Goal: Task Accomplishment & Management: Complete application form

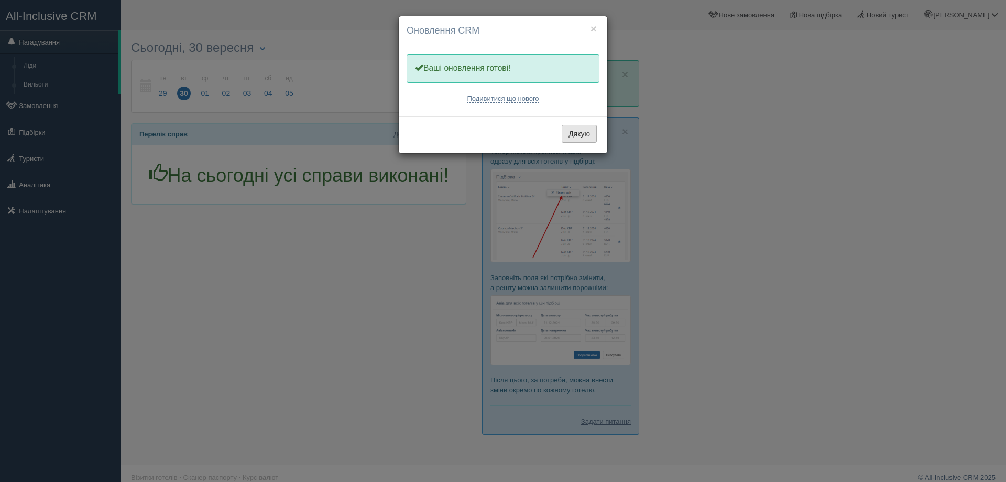
click at [576, 135] on button "Дякую" at bounding box center [579, 134] width 35 height 18
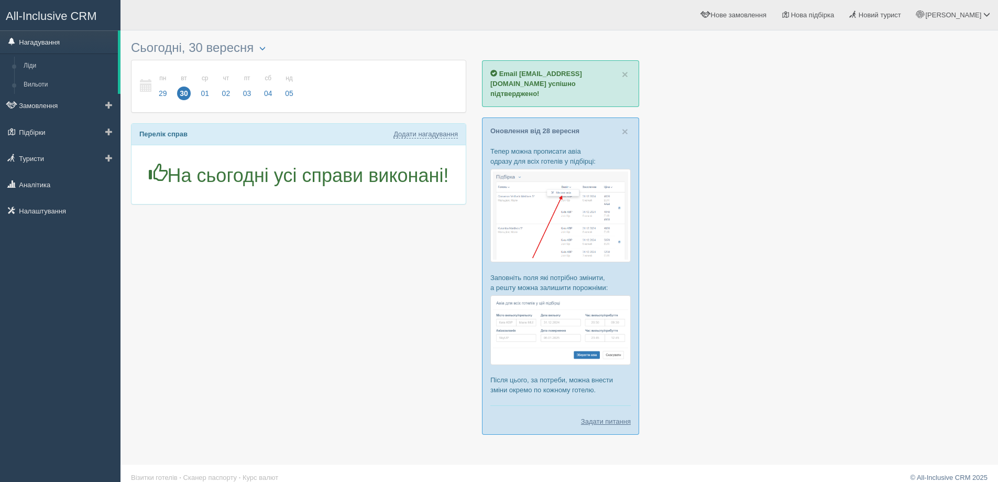
click at [46, 42] on link "Нагадування" at bounding box center [59, 41] width 118 height 23
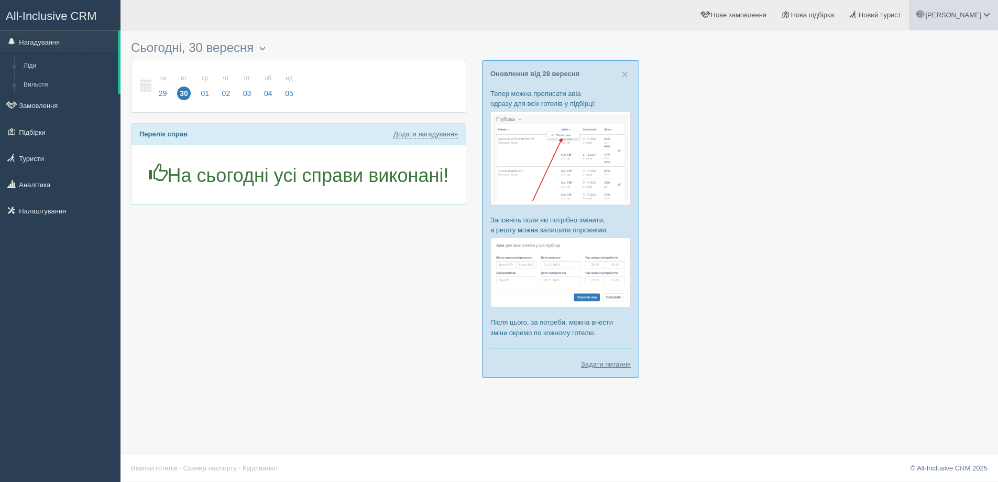
click at [975, 14] on span "[PERSON_NAME]" at bounding box center [954, 15] width 56 height 8
click at [835, 13] on span "Нова підбірка" at bounding box center [812, 15] width 43 height 8
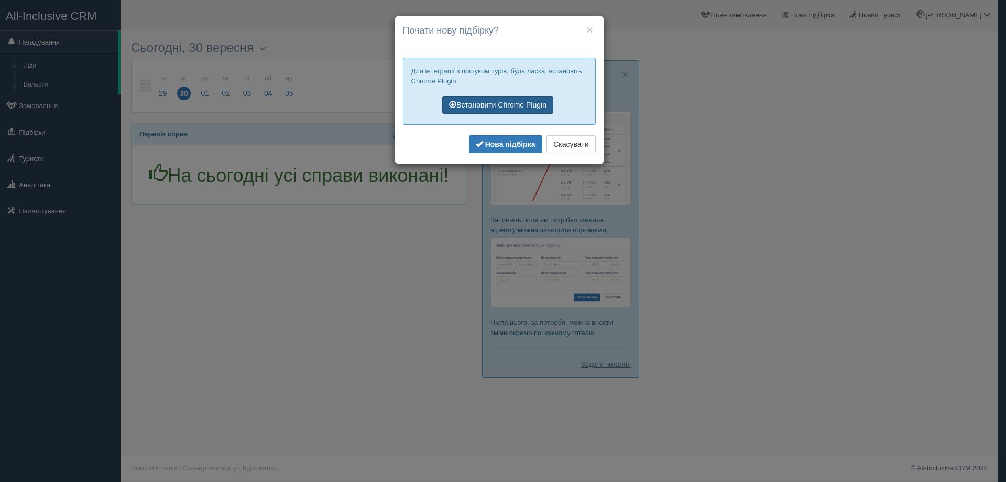
click at [517, 102] on link "Встановити Chrome Plugin" at bounding box center [497, 105] width 111 height 18
drag, startPoint x: 584, startPoint y: 28, endPoint x: 361, endPoint y: 0, distance: 225.6
click at [584, 28] on h4 "Почати нову підбірку?" at bounding box center [499, 31] width 193 height 14
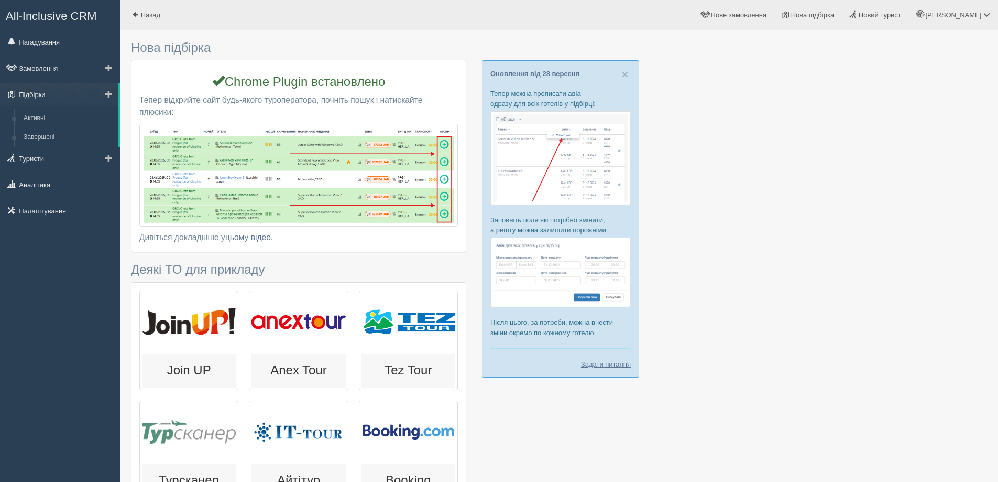
click at [46, 95] on link "Підбірки" at bounding box center [59, 94] width 118 height 23
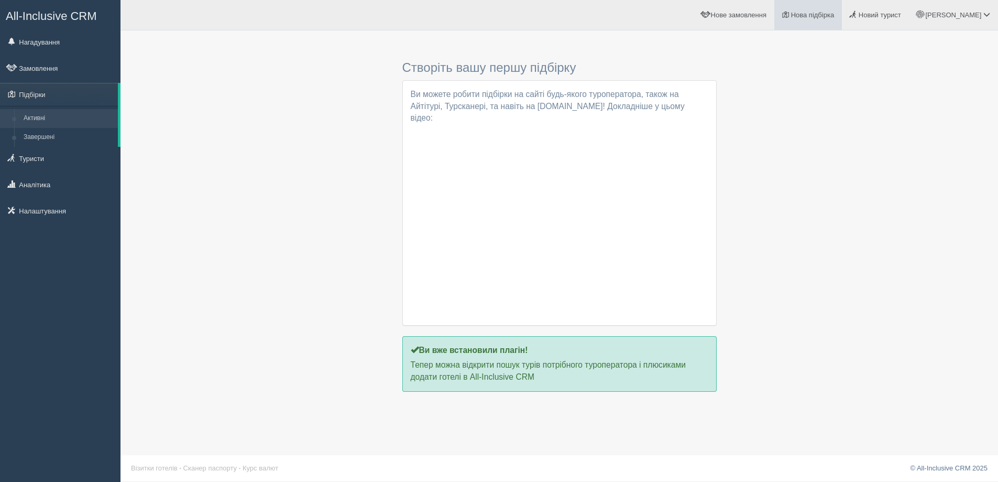
click at [836, 8] on link "Нова підбірка" at bounding box center [809, 15] width 68 height 30
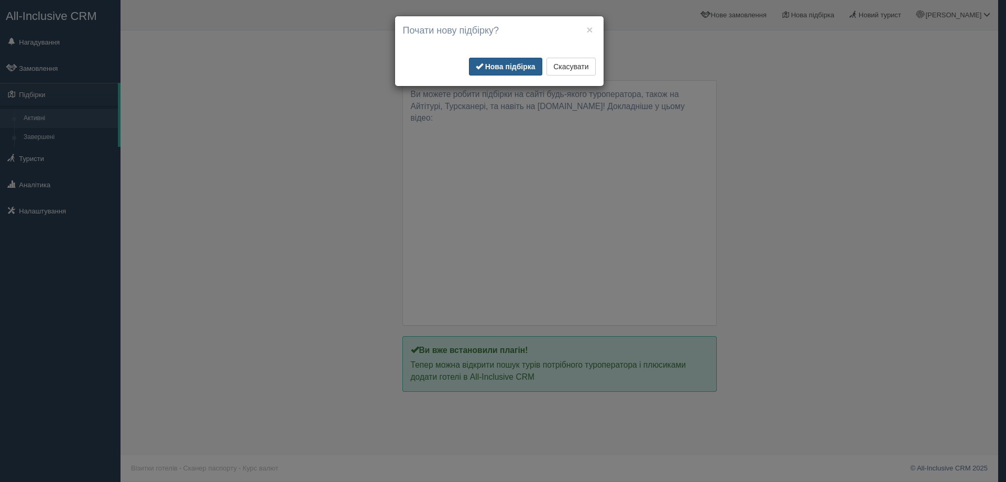
click at [509, 68] on b "Нова підбірка" at bounding box center [510, 66] width 50 height 8
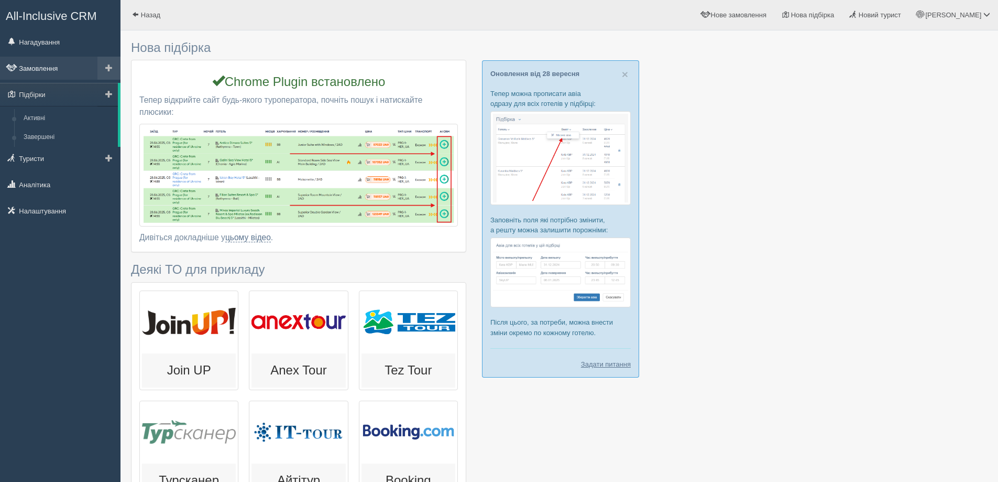
click at [45, 67] on link "Замовлення" at bounding box center [60, 68] width 121 height 23
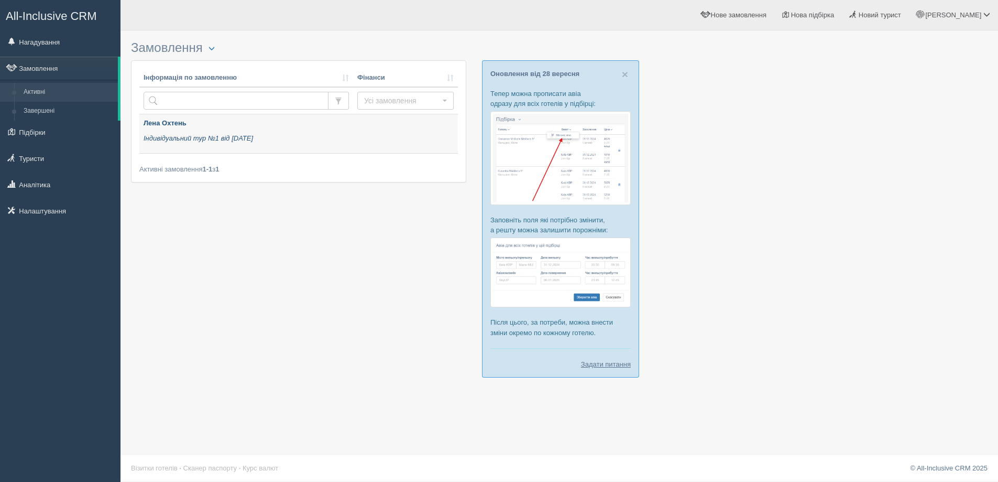
click at [169, 136] on icon "Індивідуальний тур №1 від 13.09.2025" at bounding box center [199, 138] width 110 height 8
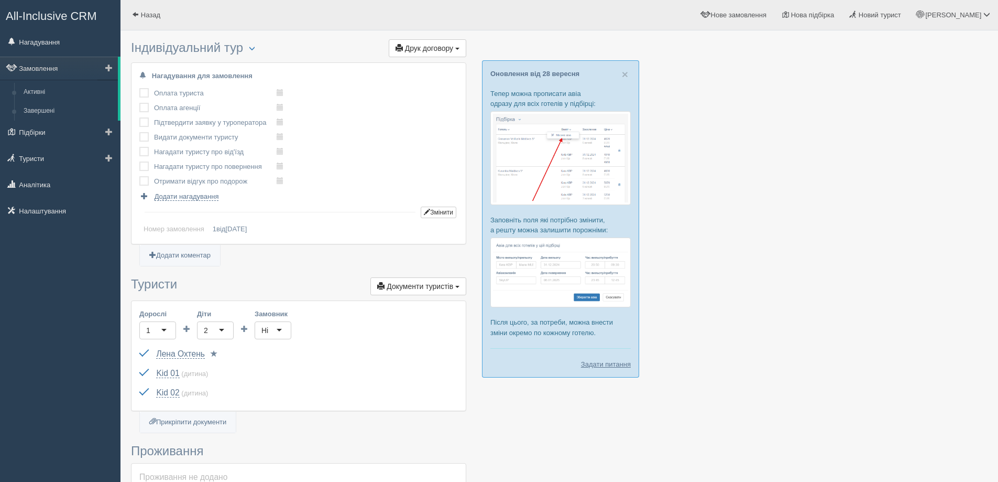
click at [110, 67] on span at bounding box center [108, 67] width 7 height 7
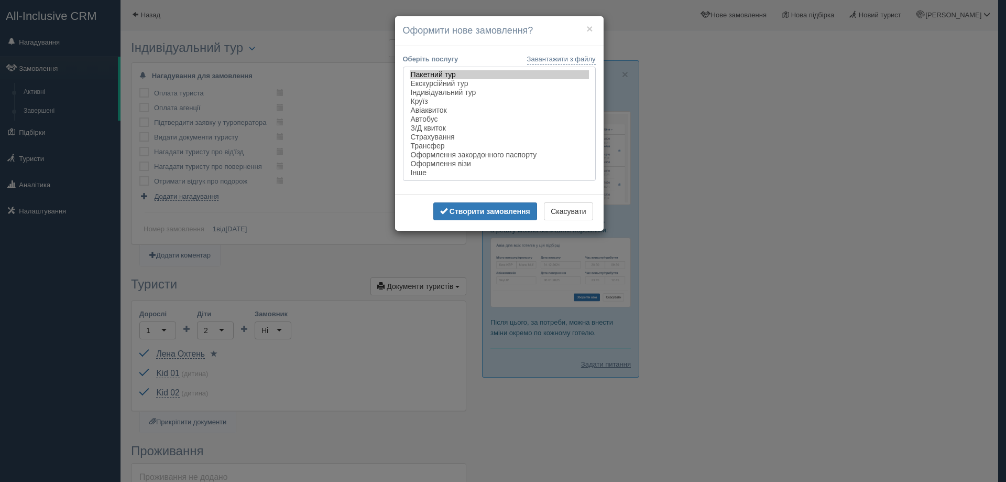
select select "individual"
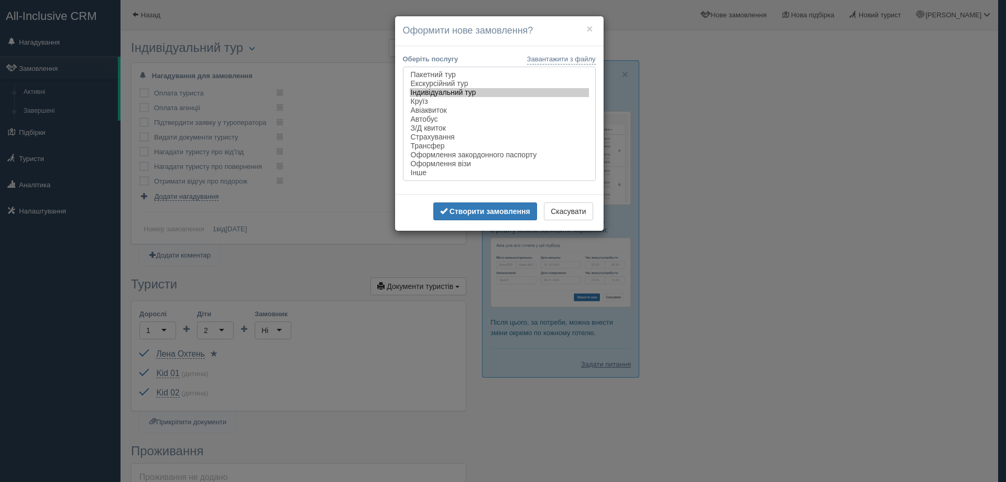
click at [467, 90] on option "Індивідуальний тур" at bounding box center [499, 92] width 179 height 9
click at [499, 210] on b "Створити замовлення" at bounding box center [490, 211] width 81 height 8
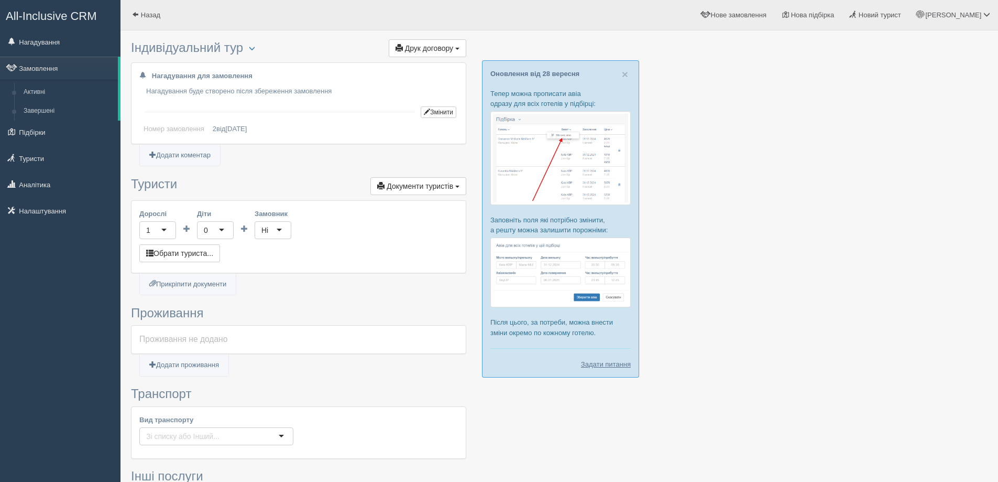
click at [223, 230] on div "0" at bounding box center [215, 230] width 37 height 18
click at [167, 231] on div "1" at bounding box center [157, 230] width 37 height 18
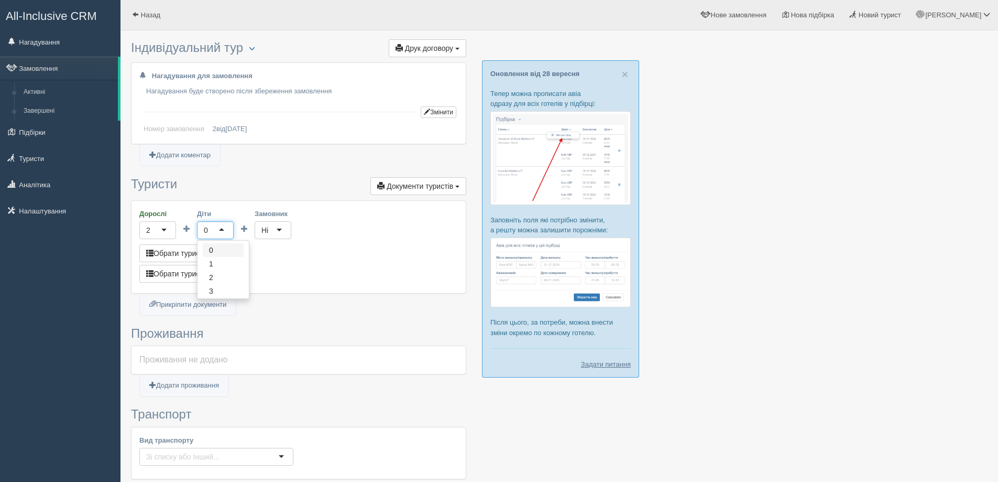
click at [219, 226] on div "0" at bounding box center [215, 230] width 37 height 18
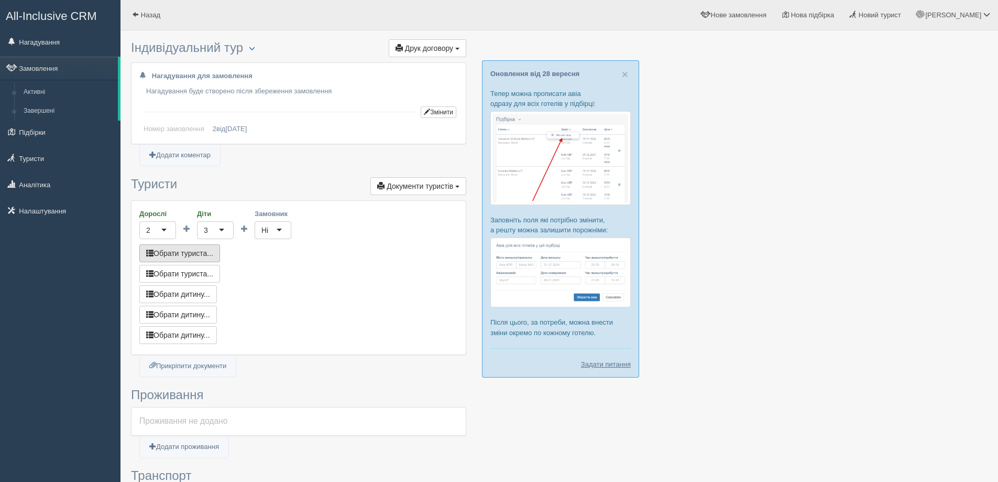
click at [197, 253] on button "Обрати туриста..." at bounding box center [179, 253] width 81 height 18
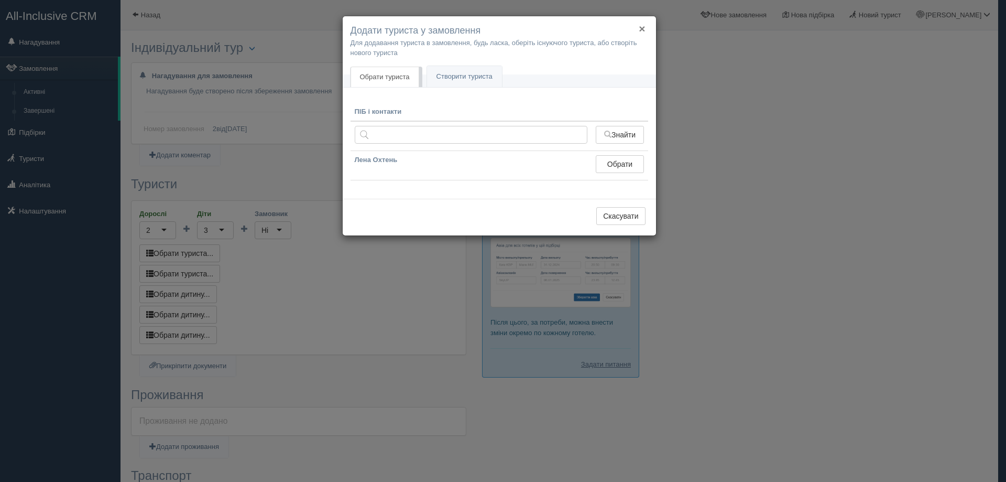
drag, startPoint x: 639, startPoint y: 29, endPoint x: 392, endPoint y: 126, distance: 265.9
click at [392, 126] on div "× Додати туриста у замовлення Для додавання туриста в замовлення, будь ласка, о…" at bounding box center [499, 126] width 314 height 220
click at [394, 134] on input "text" at bounding box center [471, 135] width 233 height 18
type input "[PERSON_NAME]"
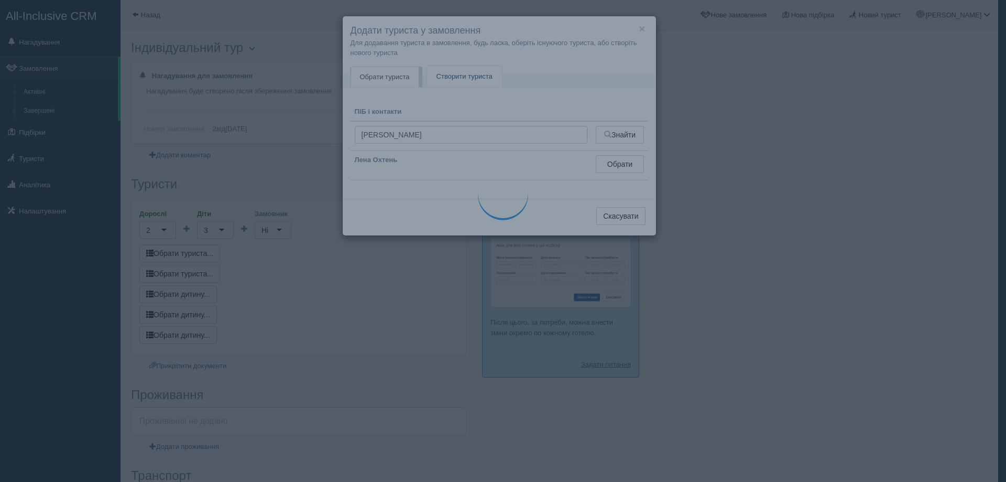
click at [453, 73] on link "Створити туриста" at bounding box center [464, 76] width 75 height 21
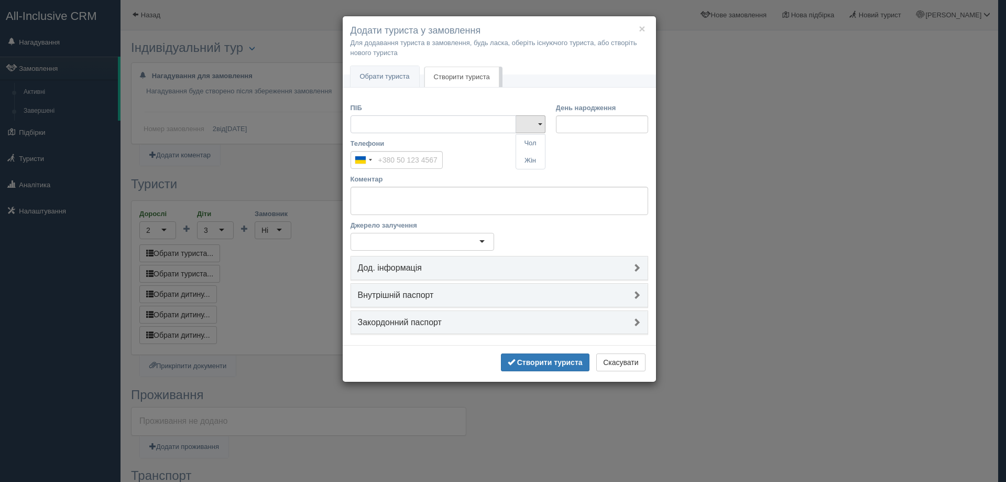
click at [399, 126] on input "ПІБ" at bounding box center [434, 124] width 166 height 18
drag, startPoint x: 419, startPoint y: 126, endPoint x: 327, endPoint y: 119, distance: 92.0
click at [327, 119] on div "× Додати туриста у замовлення Для додавання туриста в замовлення, будь ласка, о…" at bounding box center [503, 241] width 1006 height 482
type input "[PERSON_NAME]"
click at [554, 360] on b "Створити туриста" at bounding box center [550, 362] width 66 height 8
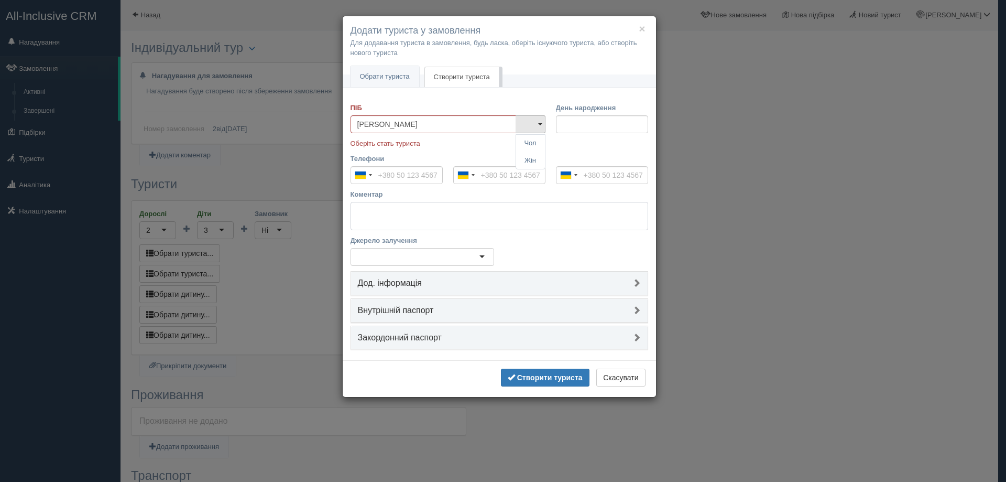
click at [409, 215] on textarea "Коментар" at bounding box center [500, 216] width 298 height 28
click at [435, 146] on p "Оберіть стать туриста" at bounding box center [448, 143] width 195 height 10
drag, startPoint x: 424, startPoint y: 141, endPoint x: 448, endPoint y: 140, distance: 23.1
click at [424, 141] on p "Оберіть стать туриста" at bounding box center [448, 143] width 195 height 10
click at [543, 123] on link at bounding box center [531, 124] width 30 height 18
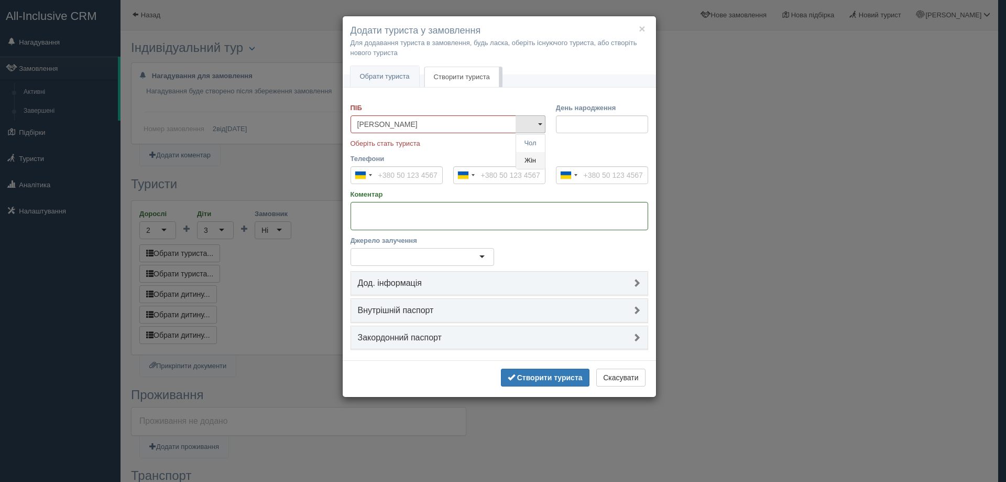
click at [532, 158] on link "Жін" at bounding box center [530, 160] width 29 height 17
click at [511, 224] on textarea "Коментар" at bounding box center [500, 216] width 298 height 28
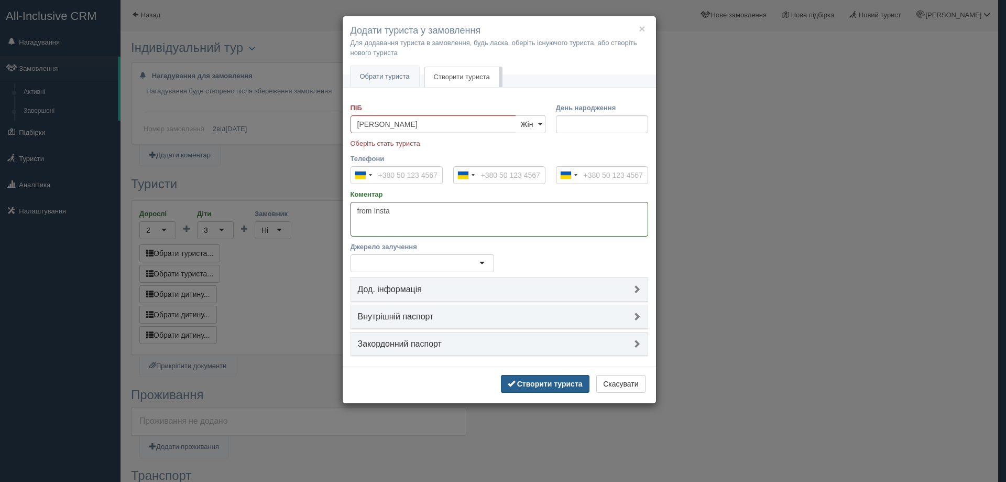
type textarea "from Insta"
click at [535, 380] on b "Створити туриста" at bounding box center [550, 383] width 66 height 8
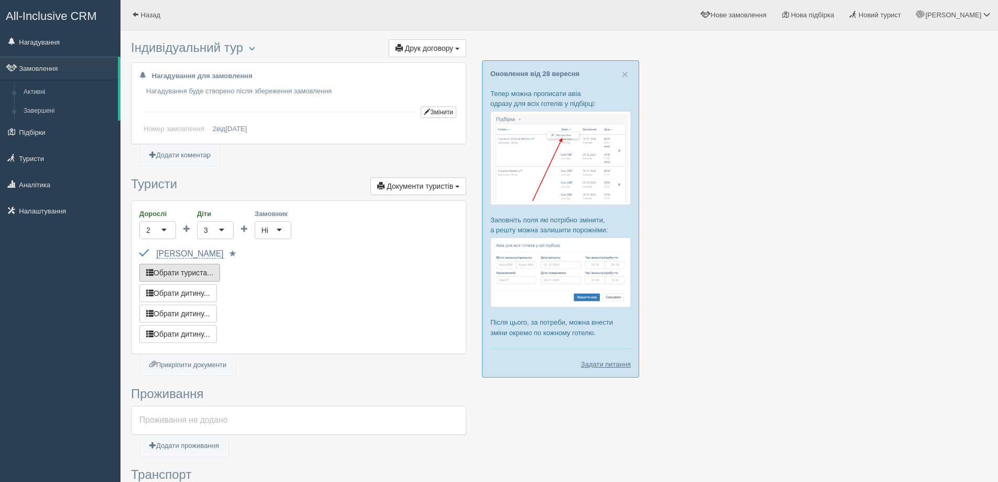
click at [192, 271] on button "Обрати туриста..." at bounding box center [179, 273] width 81 height 18
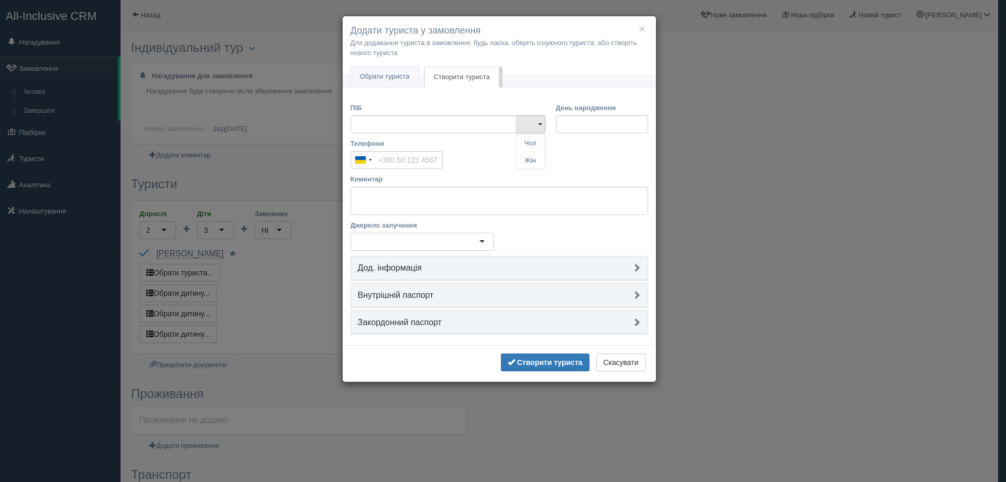
click at [456, 73] on link "Створити туриста" at bounding box center [461, 77] width 75 height 21
click at [388, 125] on input "ПІБ" at bounding box center [434, 124] width 166 height 18
paste input "Oksana Fesenko"
drag, startPoint x: 356, startPoint y: 123, endPoint x: 363, endPoint y: 127, distance: 8.0
click at [356, 123] on input "Oksana Fesenko" at bounding box center [434, 124] width 166 height 18
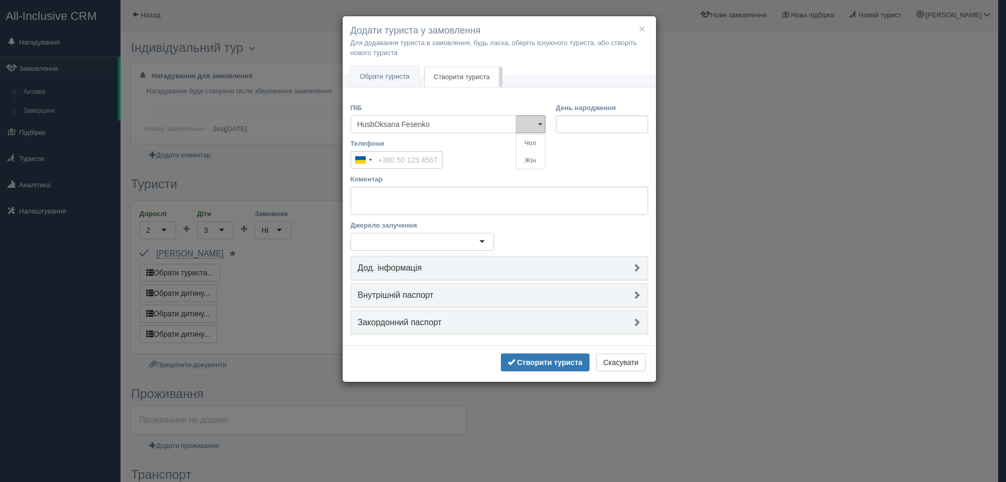
type input "HusbaOksana Fesenko"
type input "Husband of Oksana Fesenko"
click at [528, 144] on link "Чол" at bounding box center [530, 143] width 29 height 17
click at [559, 360] on b "Створити туриста" at bounding box center [550, 362] width 66 height 8
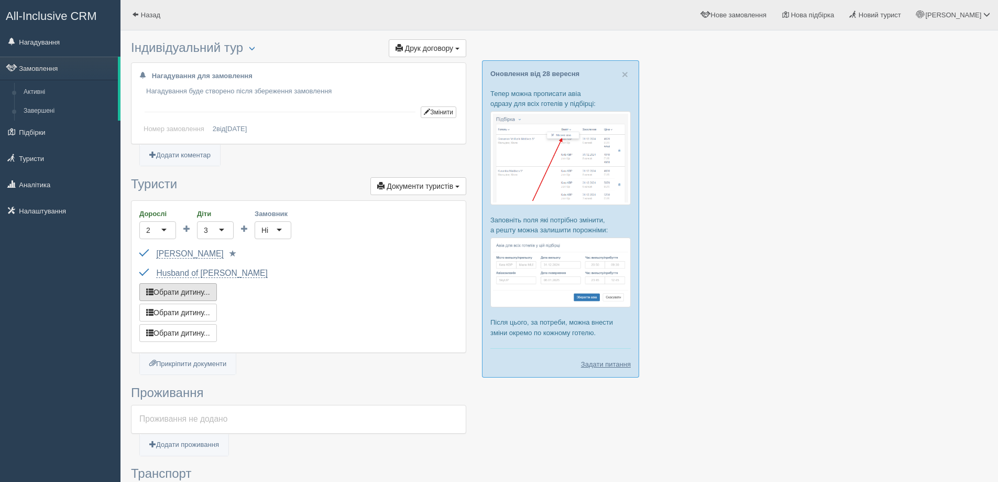
click at [184, 292] on button "Обрати дитину..." at bounding box center [178, 292] width 78 height 18
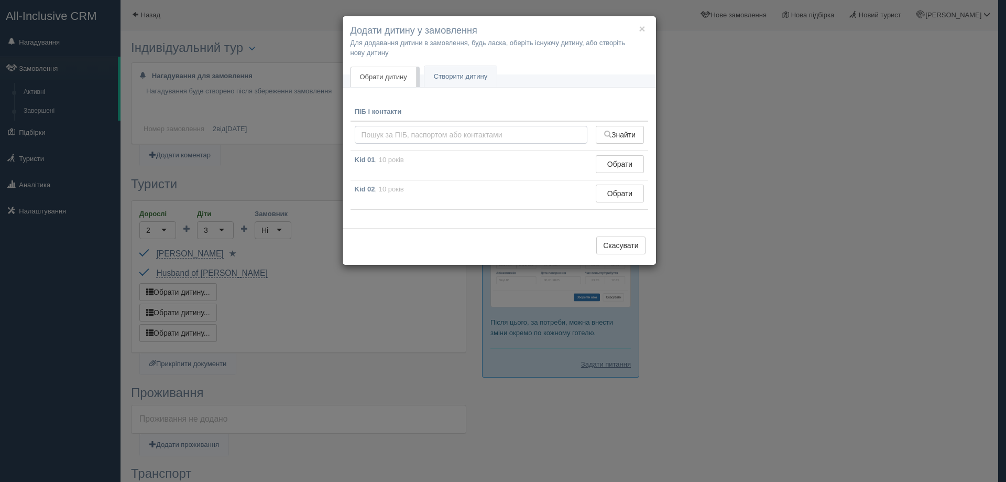
click at [390, 131] on input "text" at bounding box center [471, 135] width 233 height 18
type input "Child 01"
click at [447, 75] on link "Створити дитину" at bounding box center [460, 76] width 72 height 21
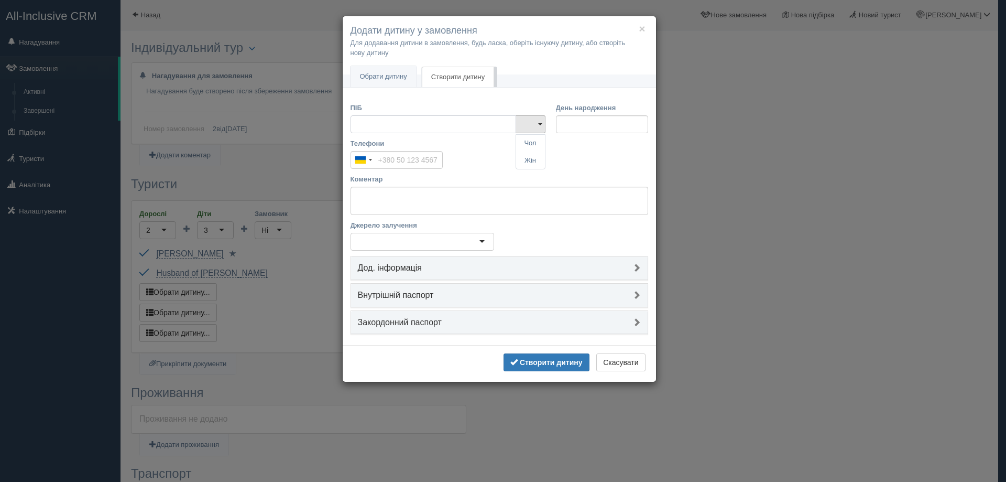
click at [394, 126] on input "ПІБ" at bounding box center [434, 124] width 166 height 18
type input "Child 01"
drag, startPoint x: 533, startPoint y: 143, endPoint x: 572, endPoint y: 128, distance: 40.8
click at [533, 142] on link "Чол" at bounding box center [530, 143] width 29 height 17
click at [612, 123] on input "День народження" at bounding box center [602, 124] width 92 height 18
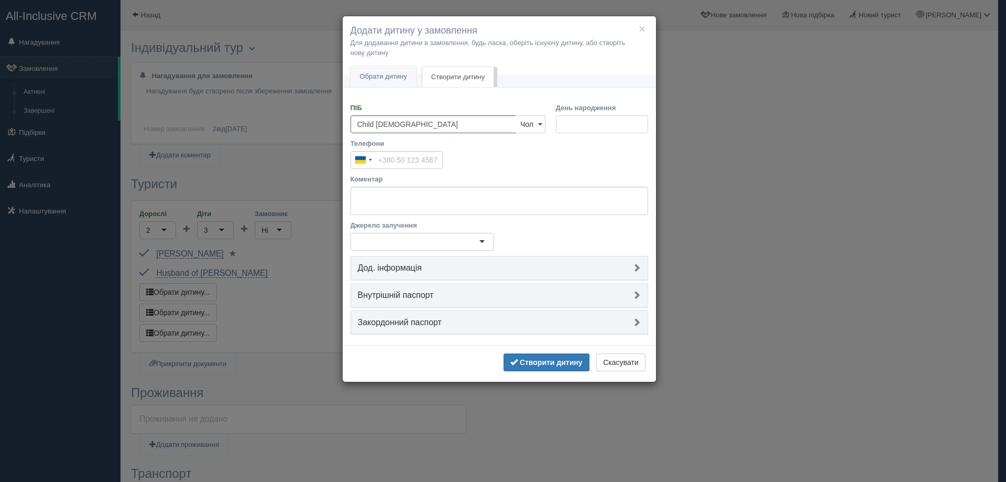
drag, startPoint x: 612, startPoint y: 123, endPoint x: 556, endPoint y: 111, distance: 58.0
click at [556, 111] on div "День народження" at bounding box center [602, 118] width 92 height 30
drag, startPoint x: 603, startPoint y: 126, endPoint x: 559, endPoint y: 120, distance: 44.5
click at [559, 120] on input "20.1м.рррр" at bounding box center [602, 124] width 92 height 18
type input "01.01.2016"
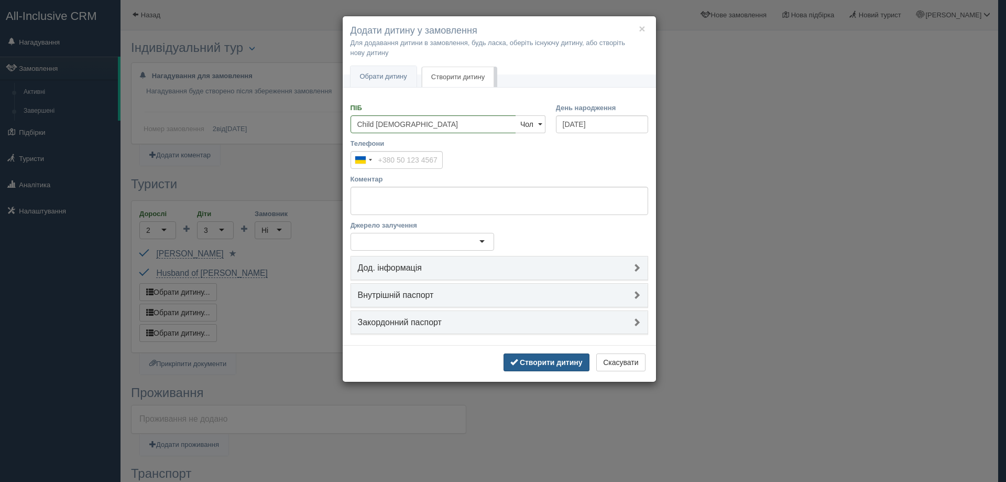
click at [571, 357] on button "Створити дитину" at bounding box center [547, 362] width 86 height 18
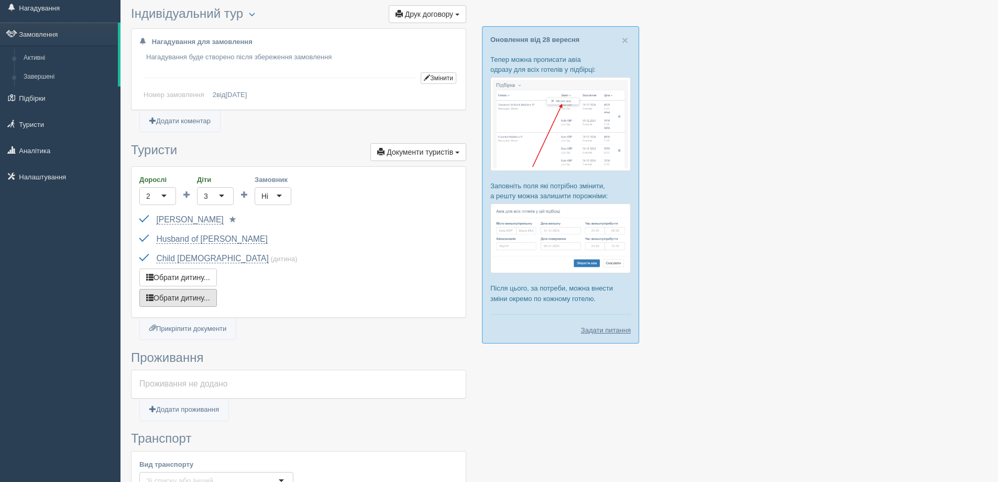
scroll to position [52, 0]
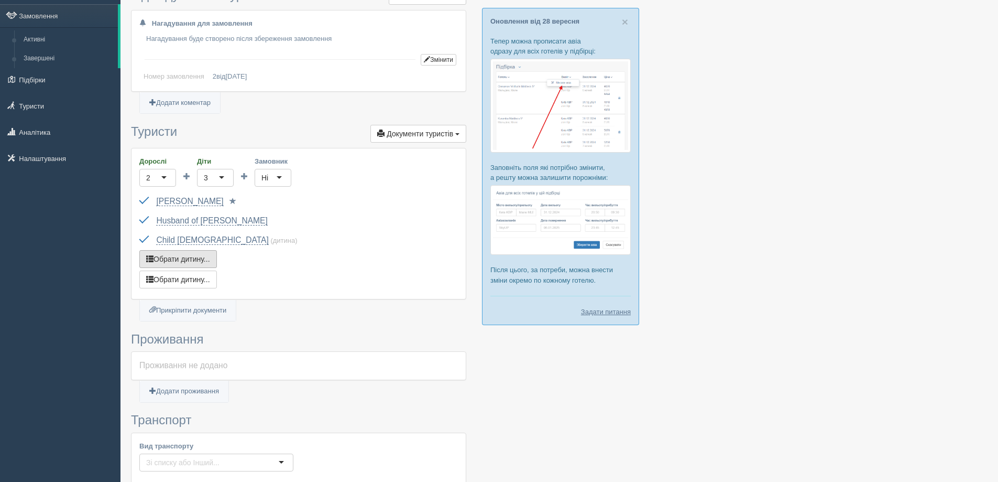
click at [171, 260] on button "Обрати дитину..." at bounding box center [178, 259] width 78 height 18
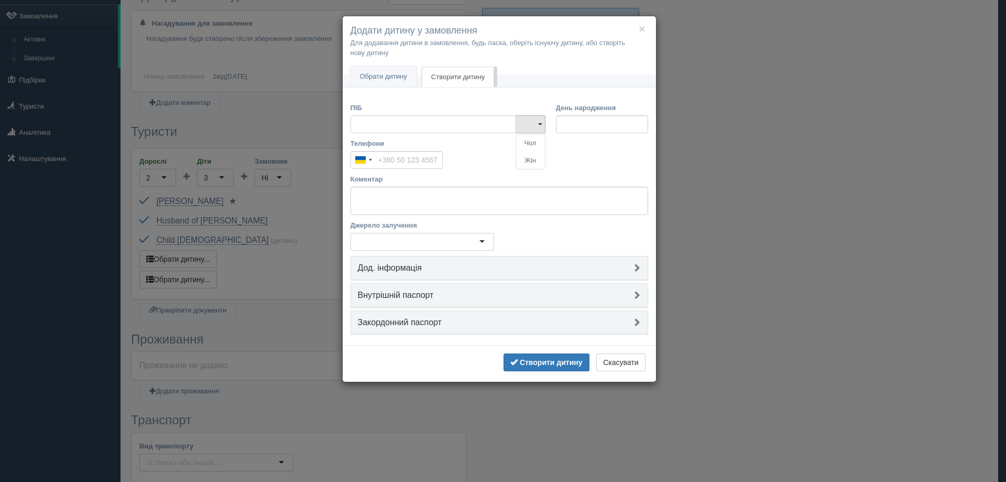
drag, startPoint x: 380, startPoint y: 115, endPoint x: 391, endPoint y: 128, distance: 17.1
click at [380, 115] on input "ПІБ" at bounding box center [434, 124] width 166 height 18
type input "Child 02"
click at [576, 121] on input "День народження" at bounding box center [602, 124] width 92 height 18
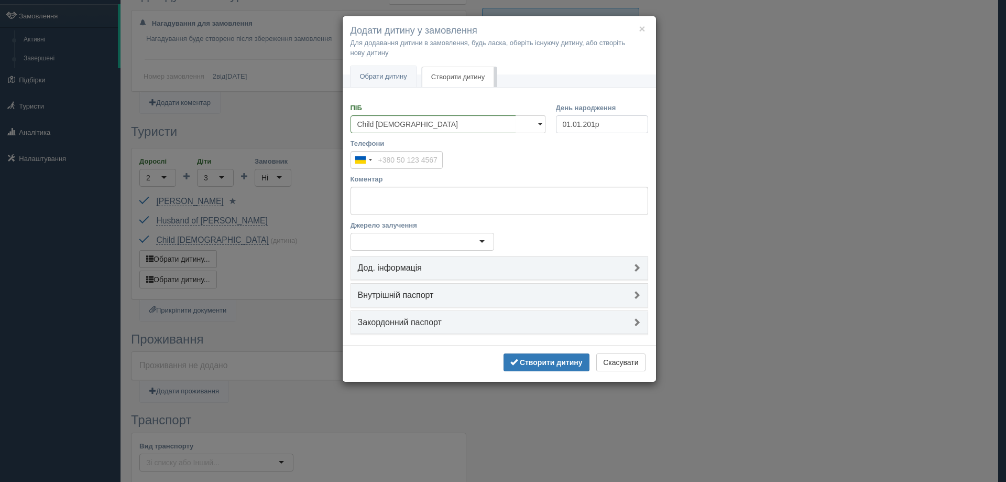
type input "01.01.2013"
click at [560, 360] on b "Створити дитину" at bounding box center [551, 362] width 63 height 8
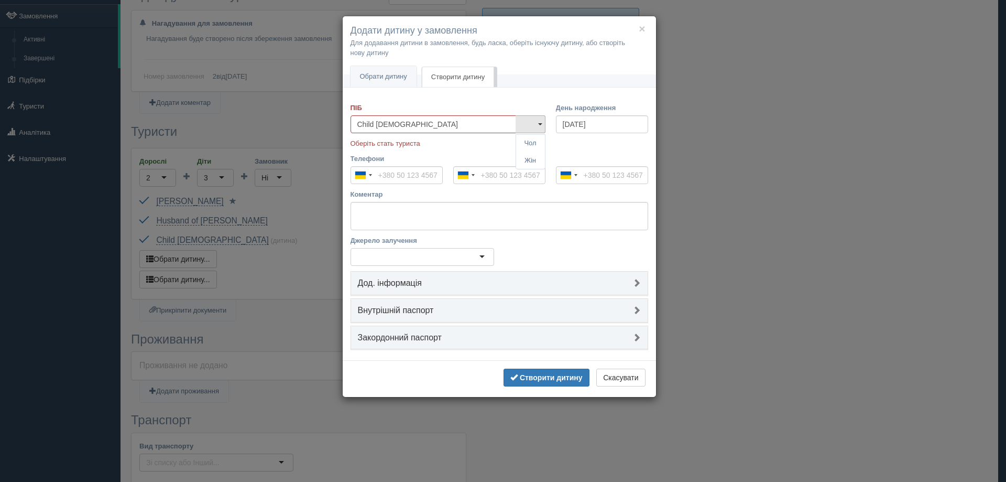
click at [427, 124] on input "Child 02" at bounding box center [434, 124] width 166 height 18
click at [531, 159] on link "Жін" at bounding box center [530, 160] width 29 height 17
click at [550, 376] on b "Створити дитину" at bounding box center [551, 377] width 63 height 8
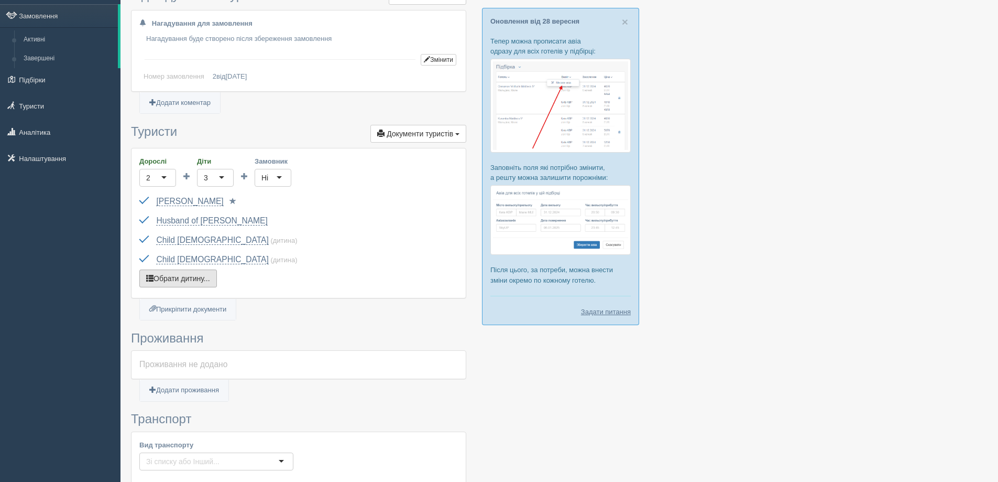
click at [183, 278] on button "Обрати дитину..." at bounding box center [178, 278] width 78 height 18
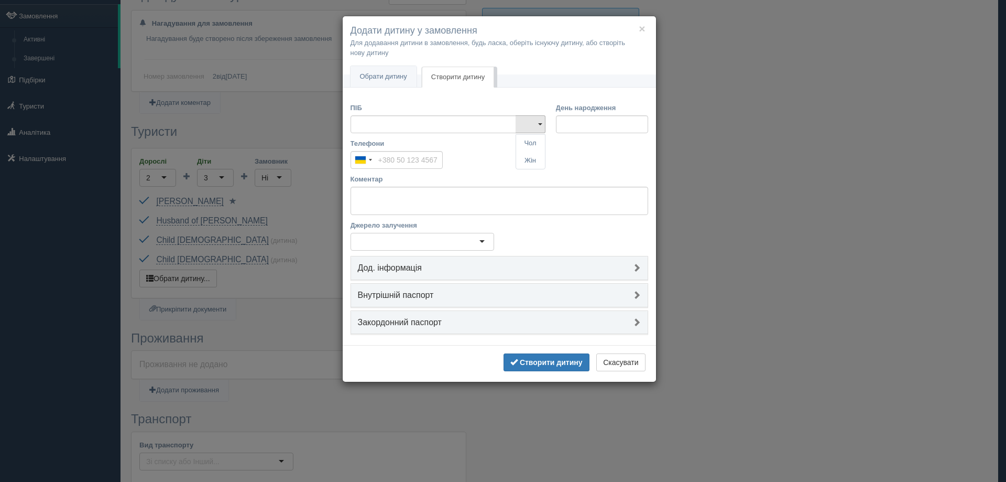
click at [465, 73] on link "Створити дитину" at bounding box center [458, 77] width 72 height 21
click at [398, 127] on input "ПІБ" at bounding box center [434, 124] width 166 height 18
type input "Child 03"
click at [527, 147] on link "Чол" at bounding box center [530, 143] width 29 height 17
click at [567, 125] on input "День народження" at bounding box center [602, 124] width 92 height 18
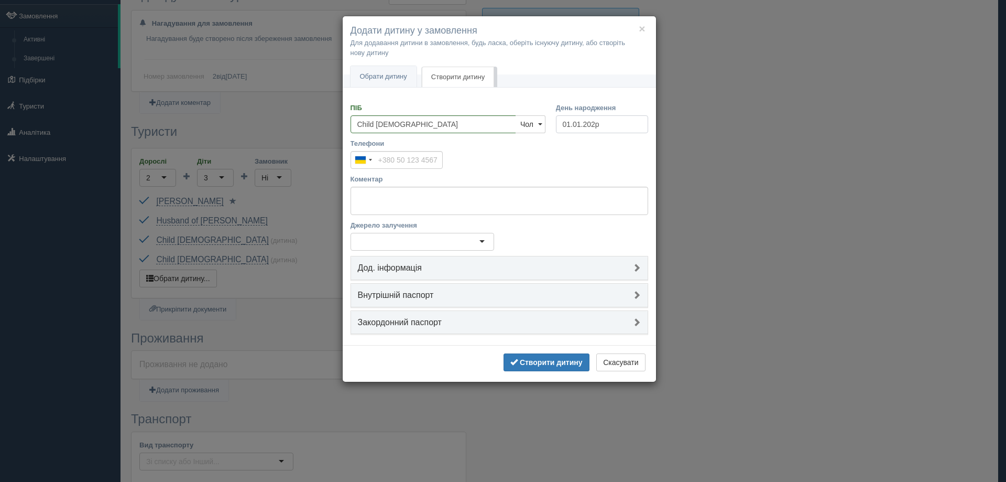
type input "01.01.2023"
click at [535, 359] on b "Створити дитину" at bounding box center [551, 362] width 63 height 8
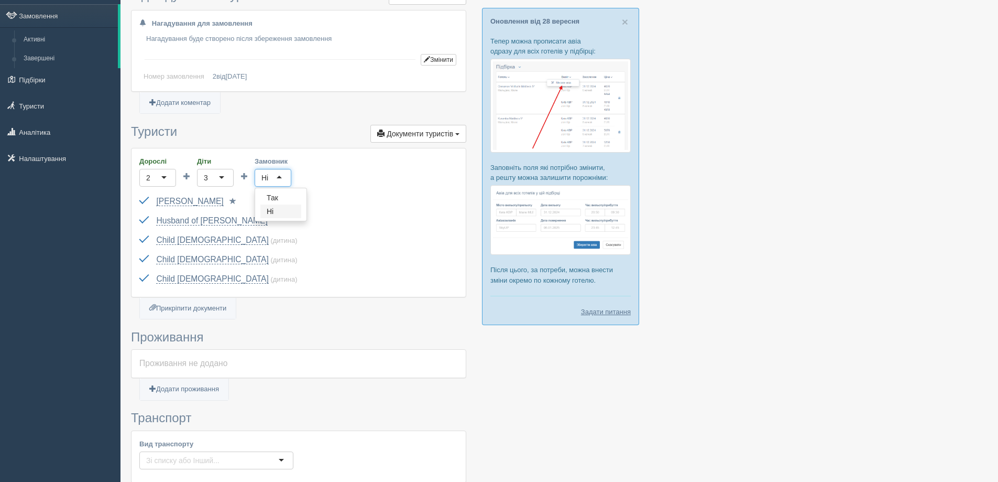
click at [274, 178] on div "Ні" at bounding box center [273, 178] width 37 height 18
click at [354, 210] on div "Oksana Fesenko Паспорт 1 Паспорт 2 Обрати іншого..." at bounding box center [298, 201] width 319 height 19
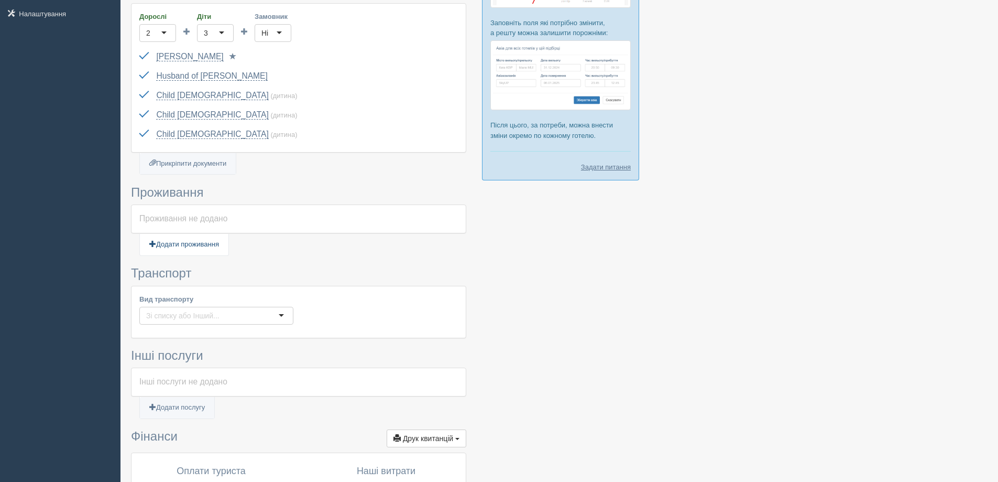
scroll to position [210, 0]
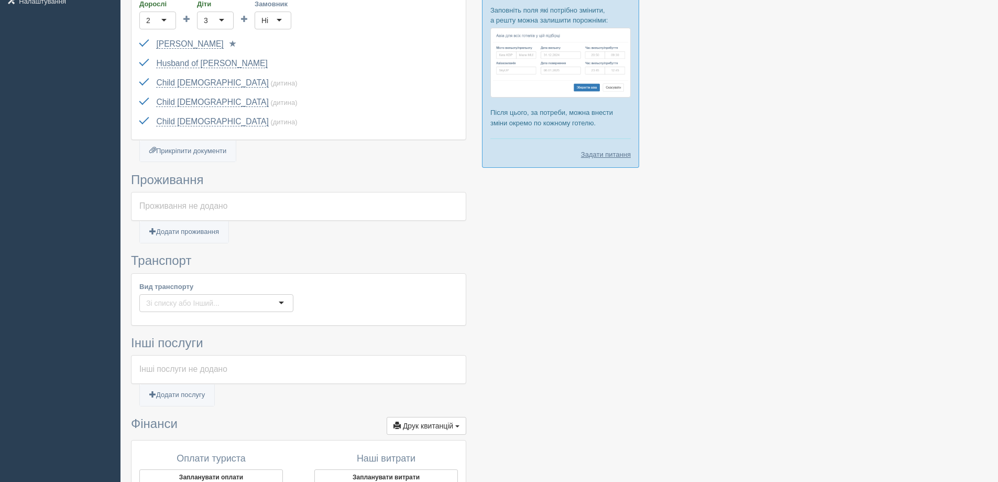
click at [200, 208] on div "Проживання не додано" at bounding box center [298, 206] width 319 height 12
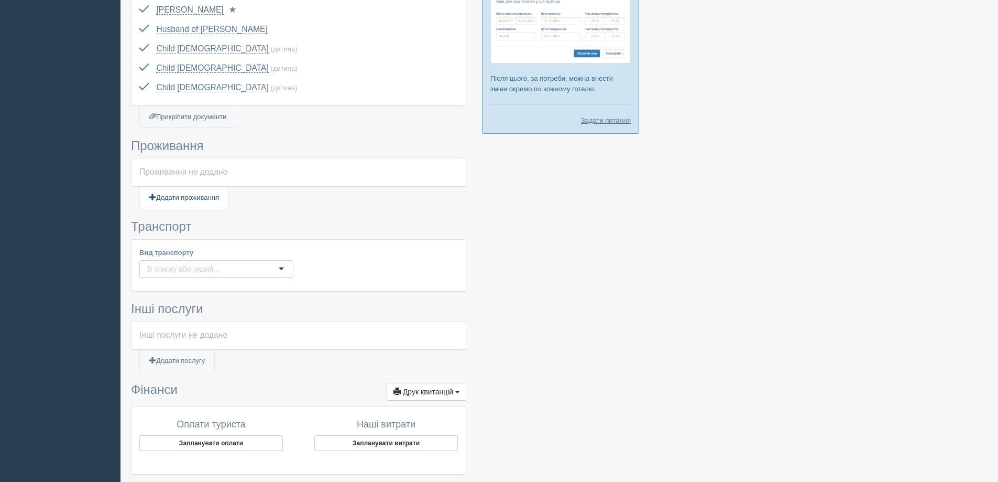
scroll to position [262, 0]
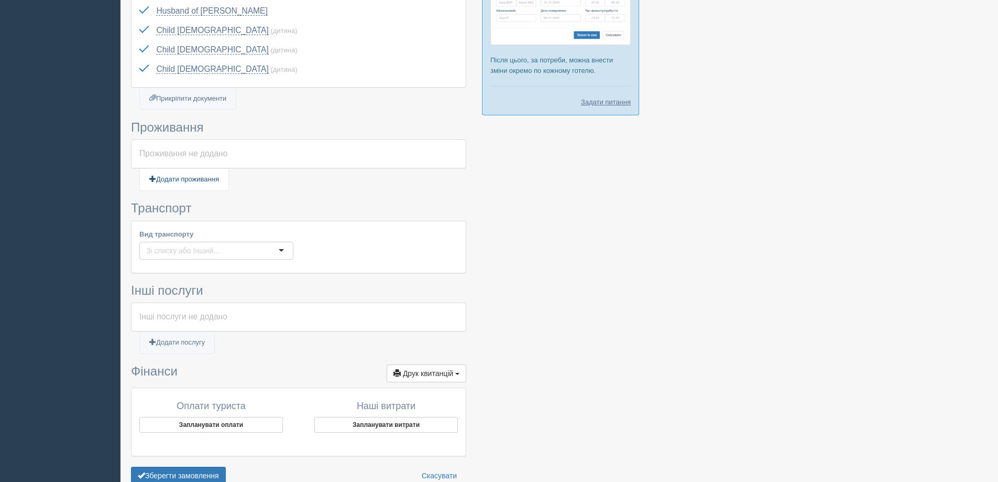
click at [204, 181] on link "Додати проживання" at bounding box center [184, 179] width 89 height 21
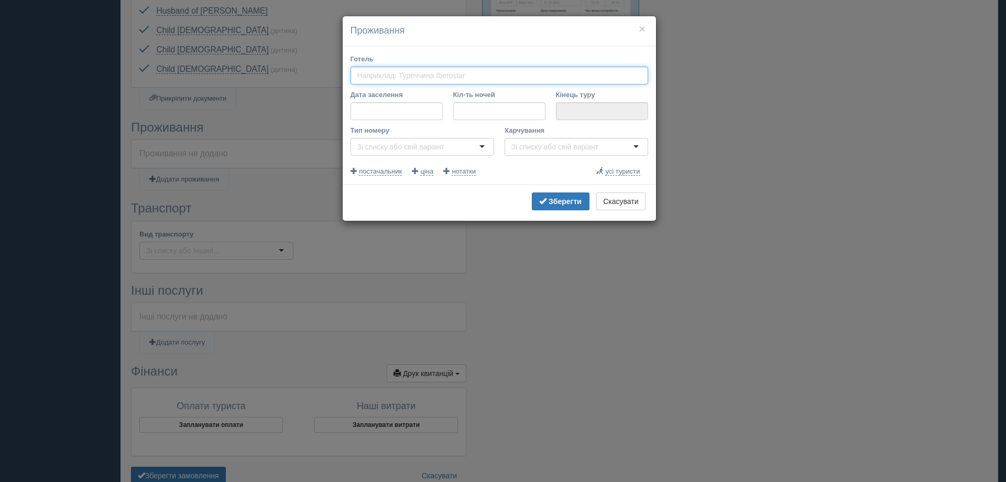
click at [399, 77] on input "Готель" at bounding box center [413, 75] width 112 height 10
click at [424, 175] on span "ціна" at bounding box center [426, 171] width 13 height 8
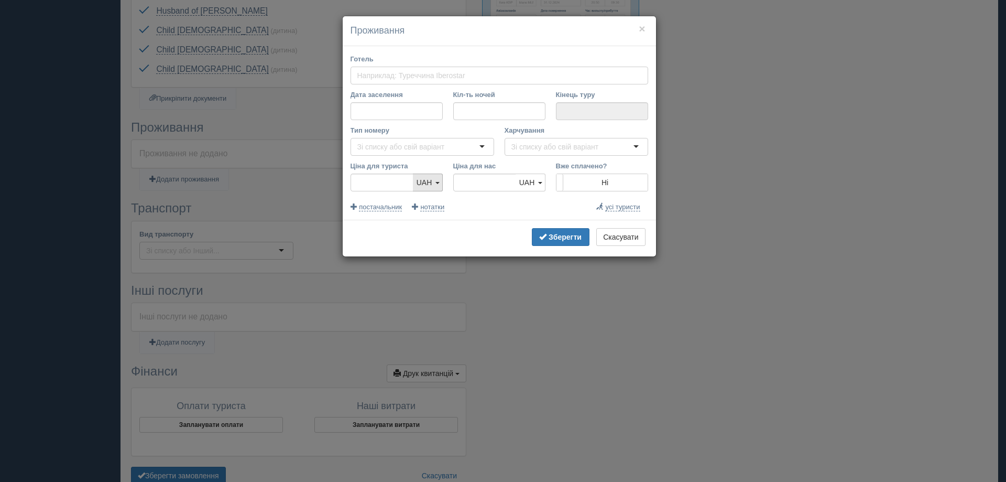
click at [436, 183] on span at bounding box center [437, 183] width 4 height 2
click at [426, 234] on link "EUR" at bounding box center [427, 235] width 29 height 17
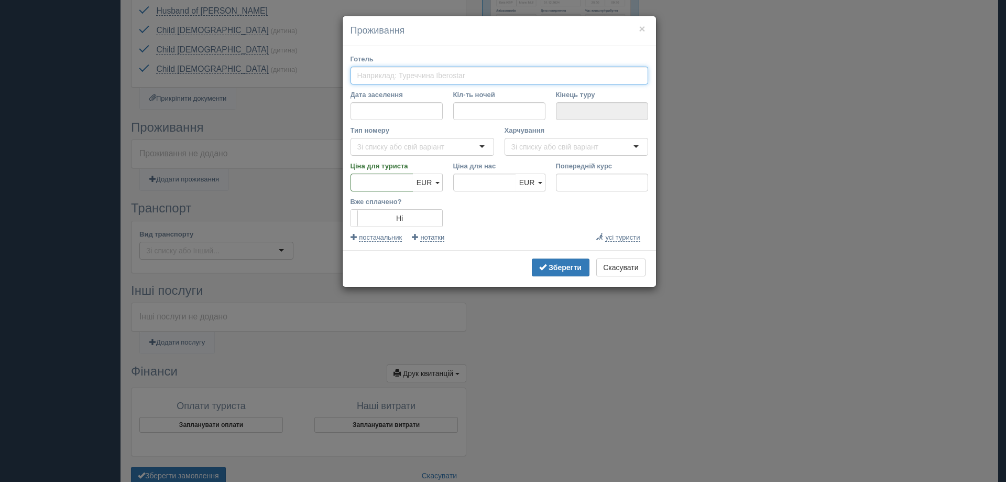
click at [377, 79] on input "Готель" at bounding box center [413, 75] width 112 height 10
click at [388, 75] on input "Готель" at bounding box center [413, 75] width 112 height 10
click at [385, 112] on input "Дата заселення" at bounding box center [397, 111] width 92 height 18
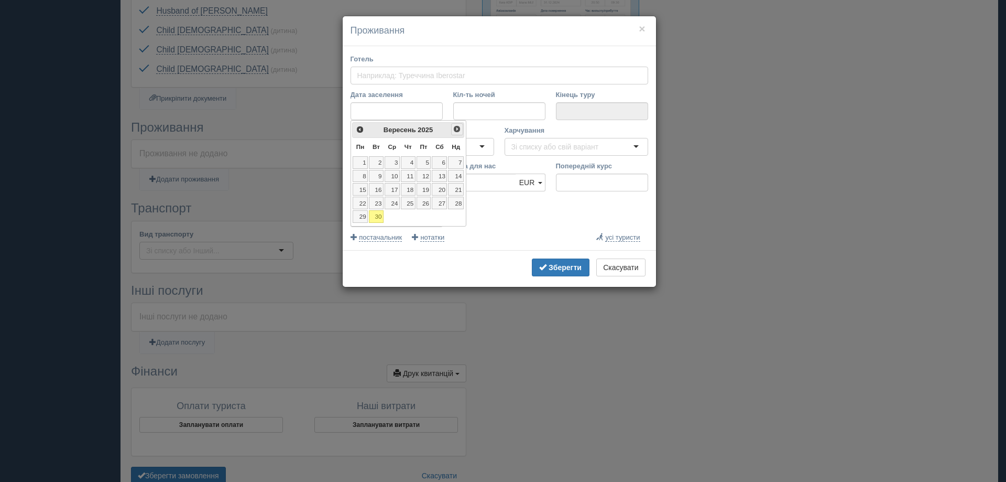
click at [457, 130] on span "Наст>" at bounding box center [457, 129] width 8 height 8
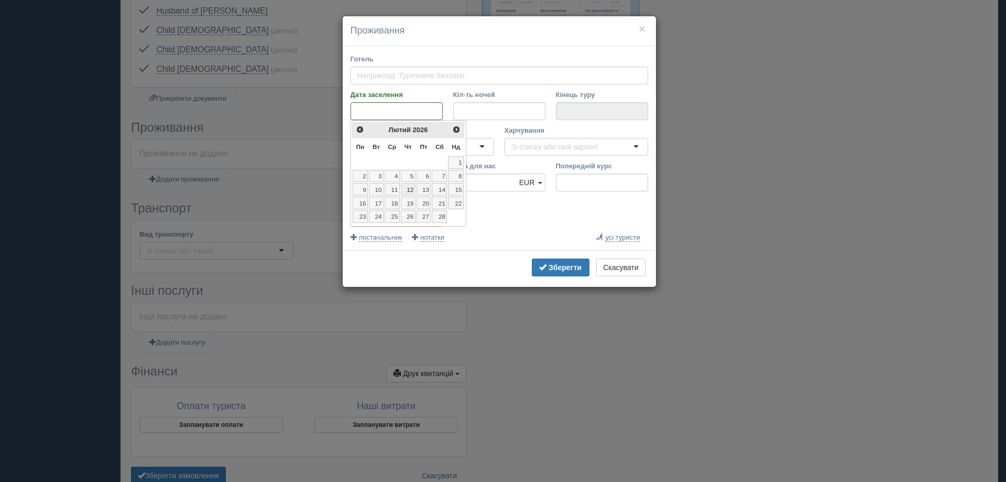
click at [407, 189] on link "12" at bounding box center [408, 189] width 15 height 13
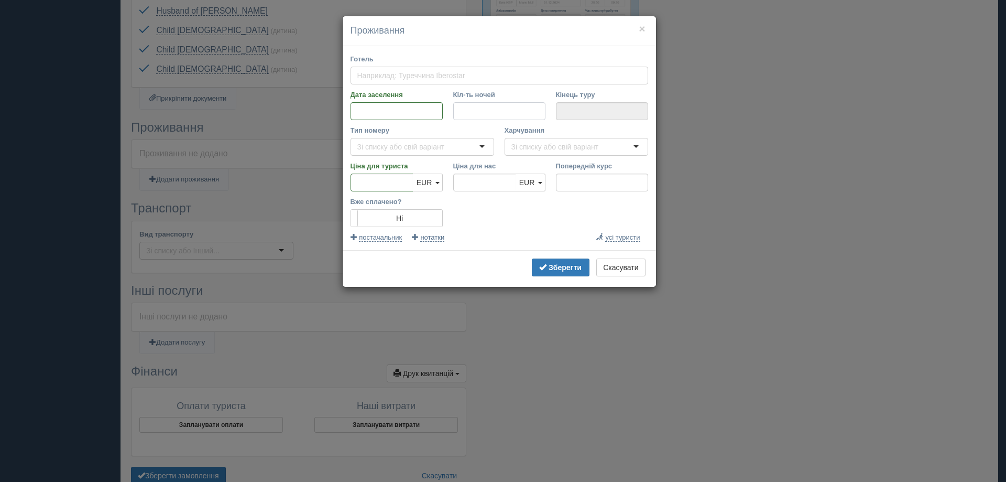
click at [483, 115] on input "Кіл-ть ночей" at bounding box center [499, 111] width 92 height 18
type input "1"
type input "13.02.2026"
type input "10"
type input "22.02.2026"
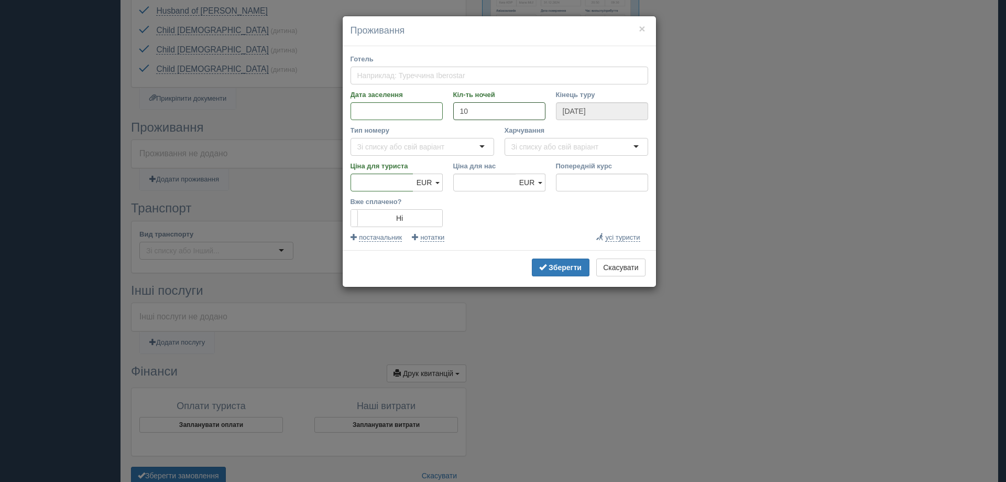
type input "10"
click at [400, 143] on input "Тип номеру" at bounding box center [403, 146] width 92 height 10
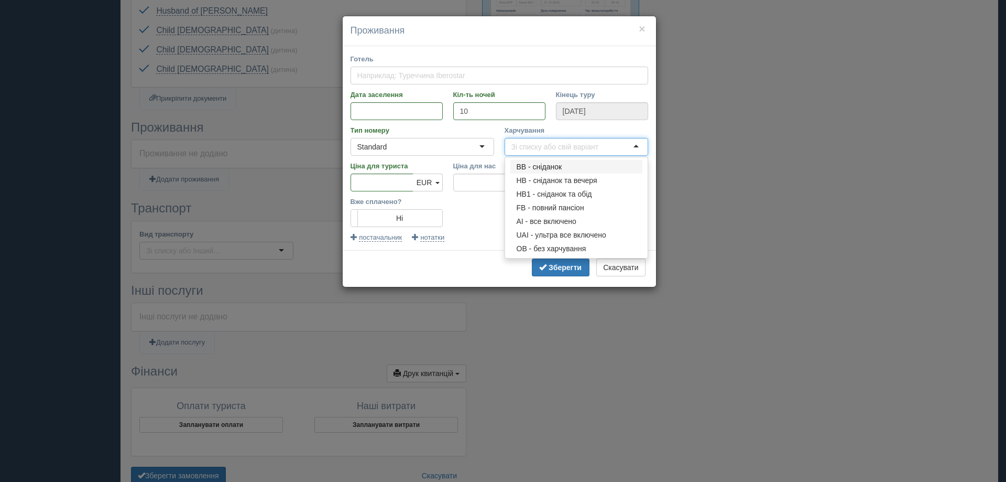
click at [517, 147] on input "Харчування" at bounding box center [557, 146] width 92 height 10
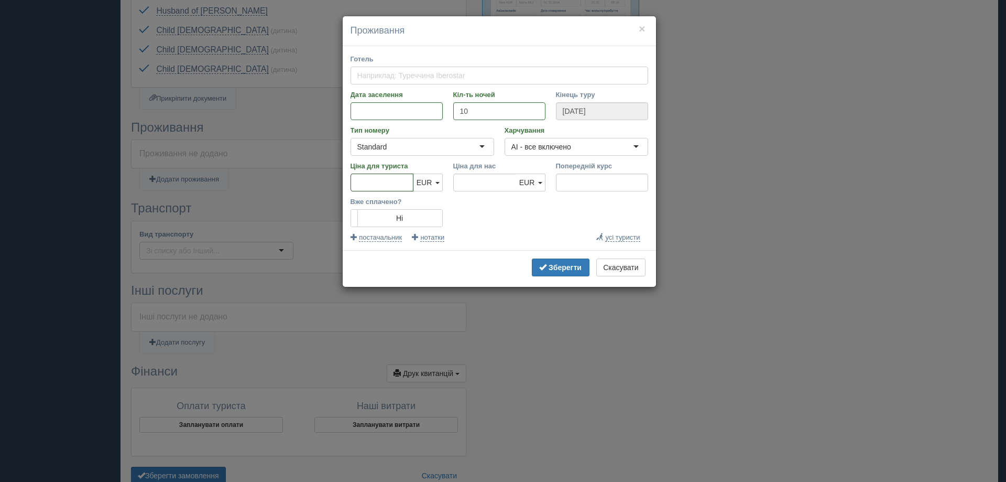
click at [376, 183] on input "Ціна для туриста" at bounding box center [382, 182] width 63 height 18
click at [538, 184] on link "EUR" at bounding box center [531, 182] width 30 height 18
click at [479, 179] on input "Ціна для нас" at bounding box center [484, 182] width 63 height 18
click at [378, 186] on input "Ціна для туриста" at bounding box center [382, 182] width 63 height 18
type input "5200"
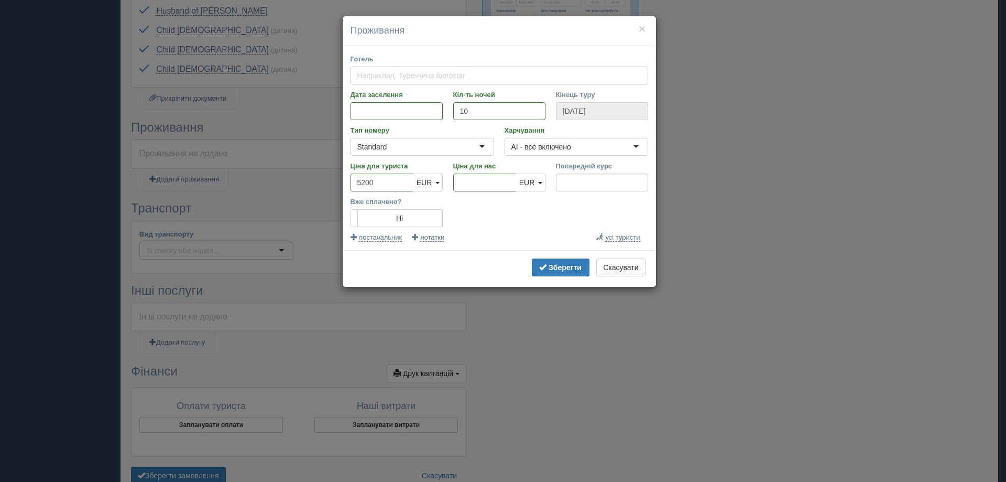
click at [416, 75] on input "Готель" at bounding box center [413, 75] width 112 height 10
paste input "Meliá Caribe Beach Resort"
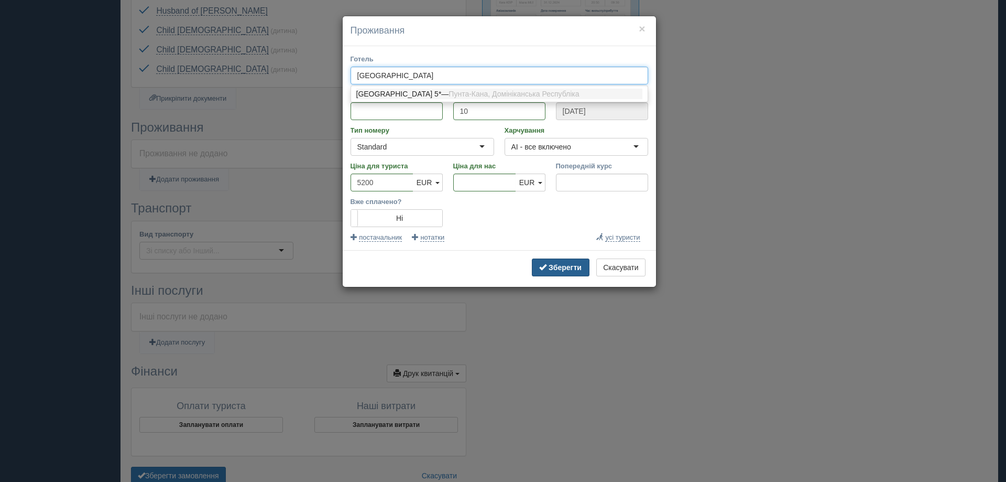
type input "Meliá Caribe Beach Resort"
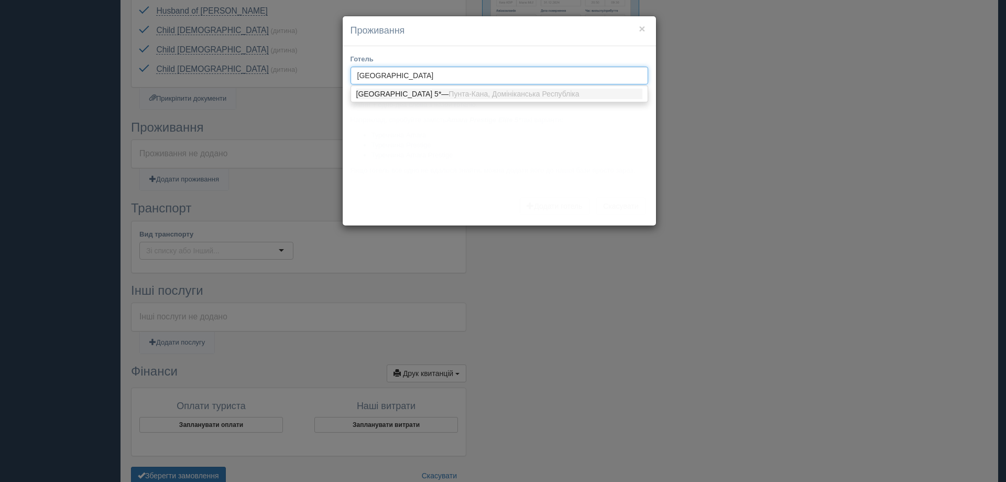
click at [570, 265] on div "× Проживання Готель Meliá Caribe Beach Resort Melia Caribe Beach Resort 5* — Пу…" at bounding box center [503, 241] width 1006 height 482
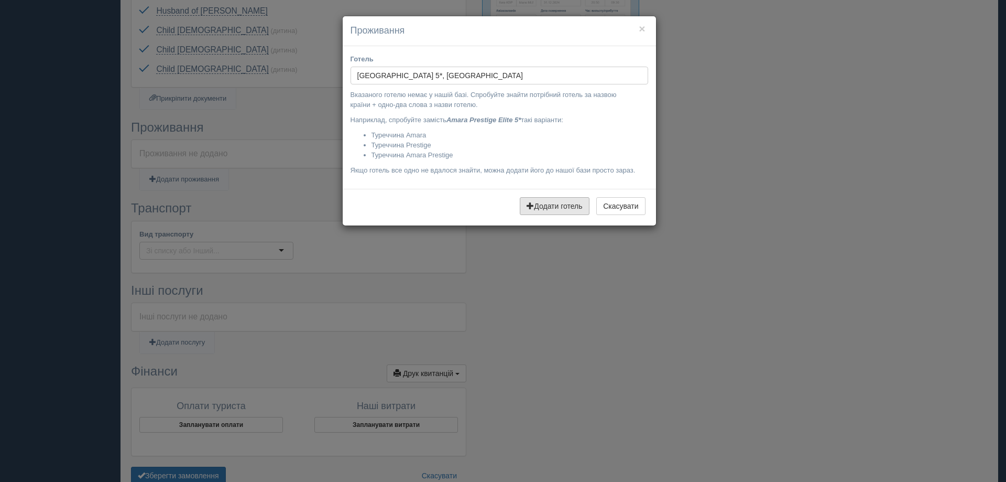
click at [569, 208] on div "× Проживання Готель Melia Caribe Beach Resort 5*, Домініканська Республіка Meli…" at bounding box center [499, 121] width 314 height 210
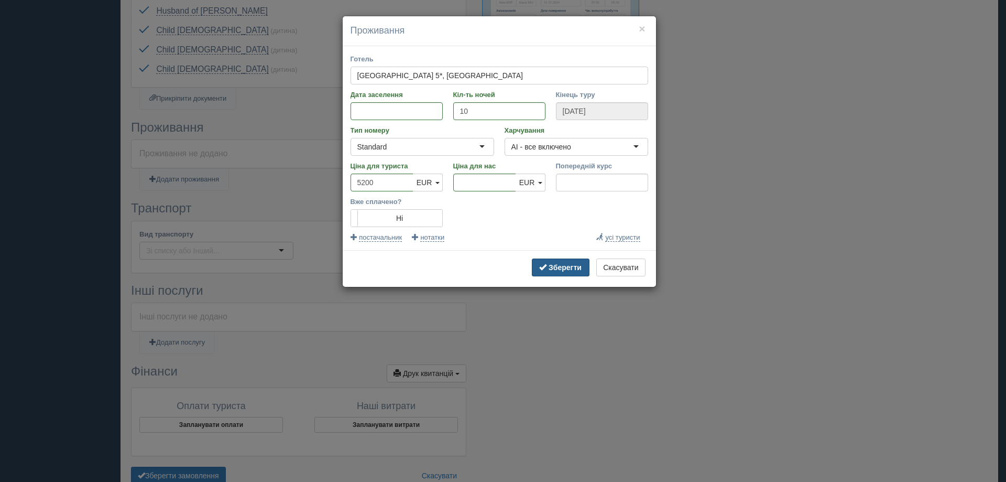
click at [573, 269] on b "Зберегти" at bounding box center [565, 267] width 33 height 8
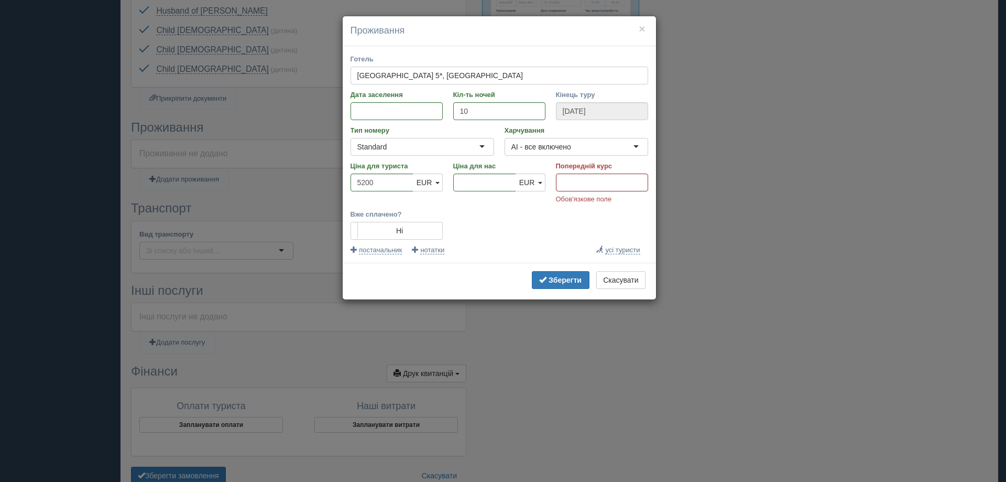
click at [583, 183] on input "Попередній курс" at bounding box center [602, 182] width 92 height 18
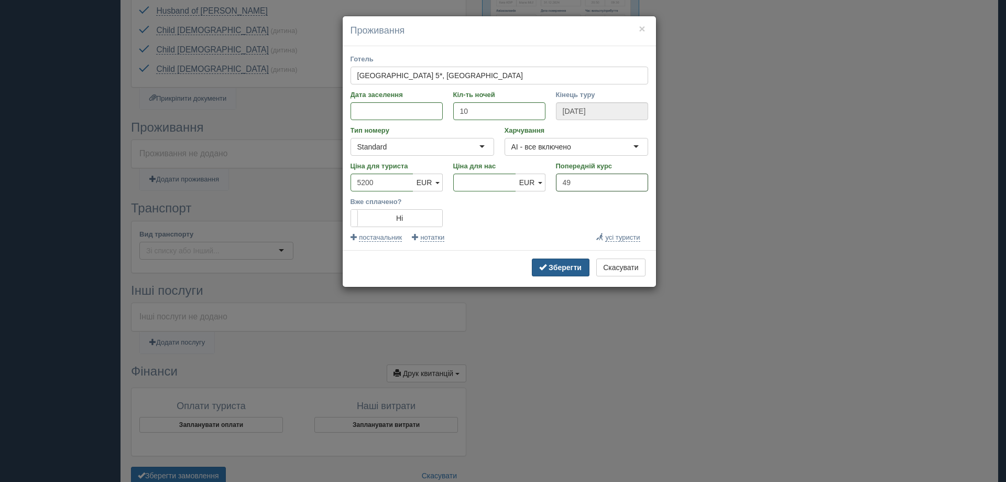
type input "49"
click at [575, 261] on button "Зберегти" at bounding box center [561, 267] width 58 height 18
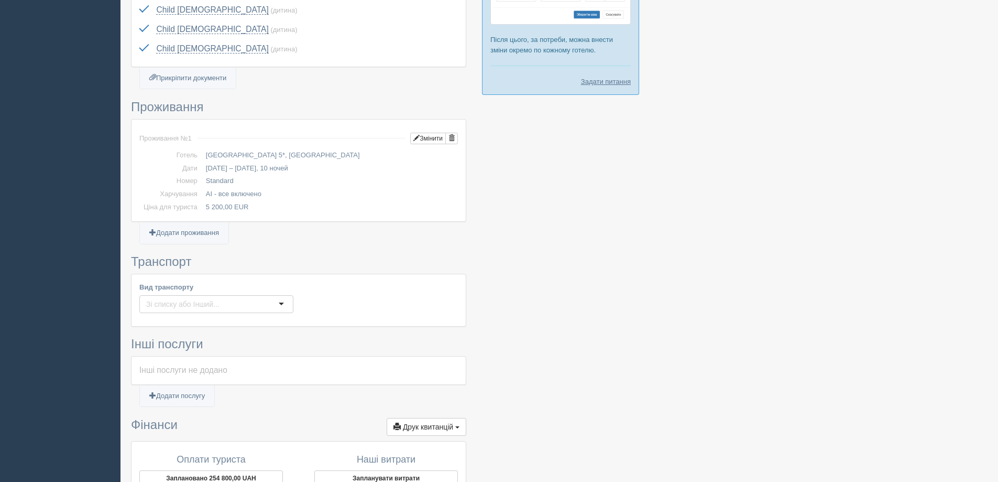
scroll to position [275, 0]
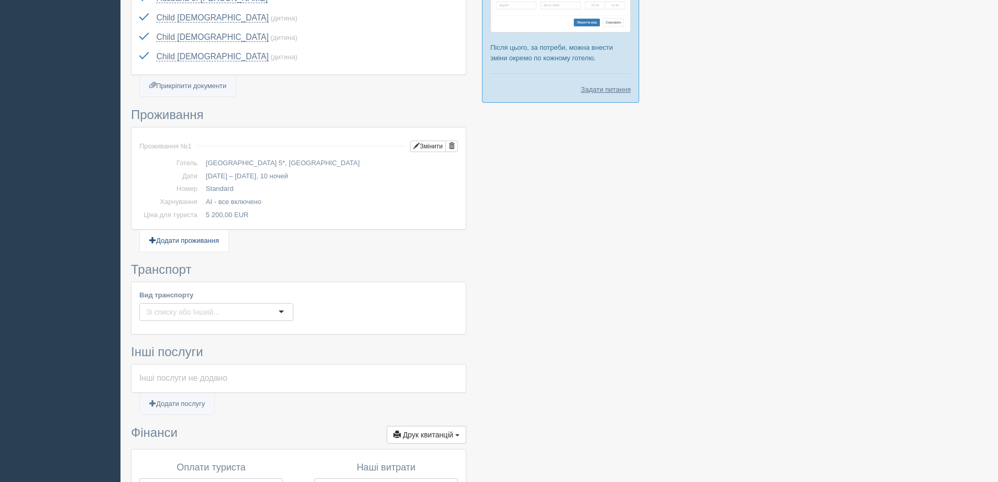
click at [178, 238] on link "Додати проживання" at bounding box center [184, 240] width 89 height 21
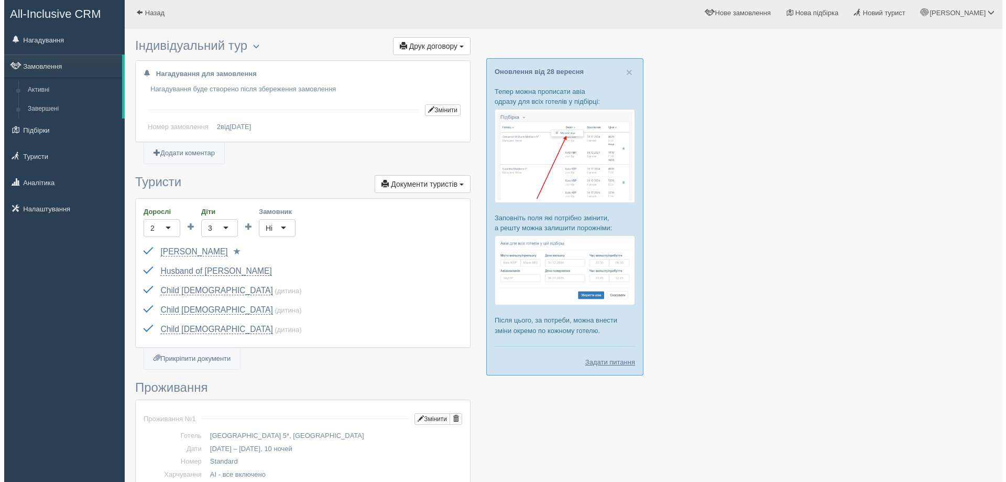
scroll to position [0, 0]
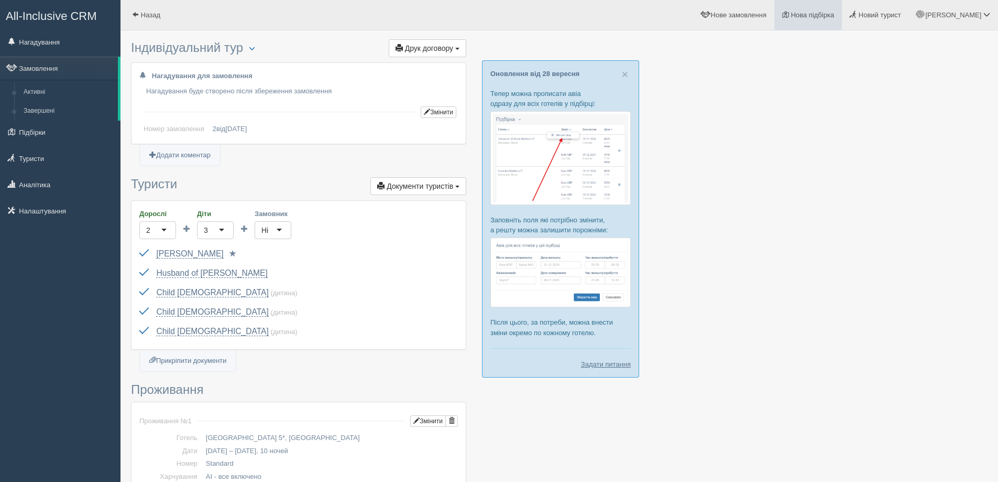
click at [835, 16] on span "Нова підбірка" at bounding box center [812, 15] width 43 height 8
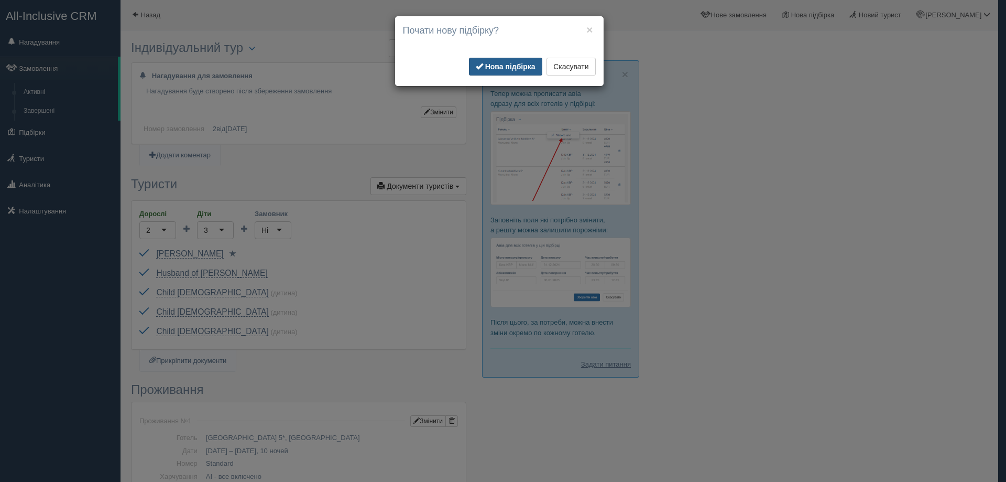
click at [504, 73] on button "Нова підбірка" at bounding box center [505, 67] width 73 height 18
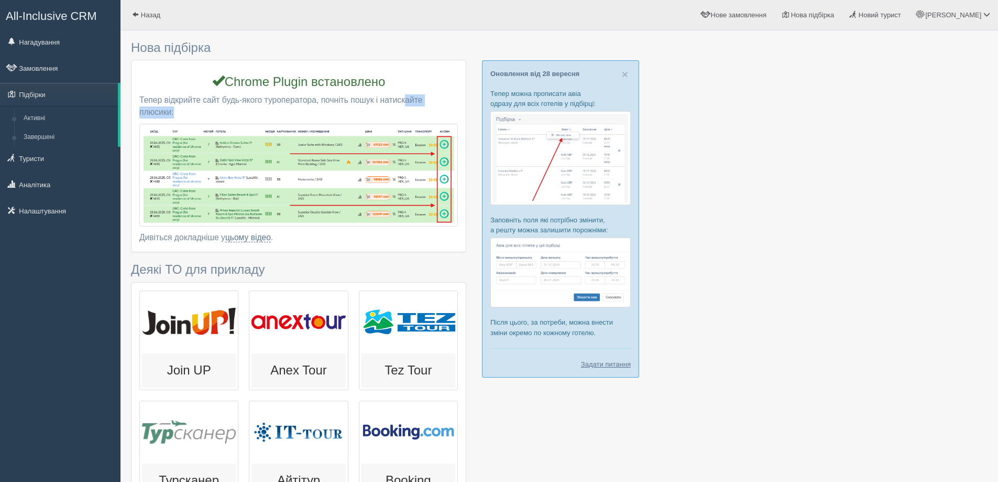
drag, startPoint x: 312, startPoint y: 102, endPoint x: 360, endPoint y: 105, distance: 48.3
click at [360, 105] on p "Тепер відкрийте сайт будь-якого туроператора, почніть пошук і натискайте плюсик…" at bounding box center [298, 106] width 319 height 24
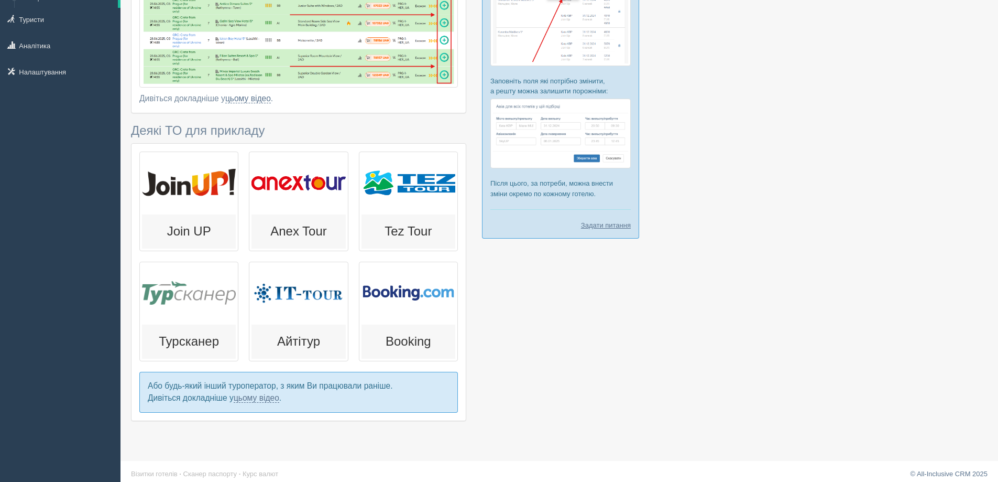
scroll to position [146, 0]
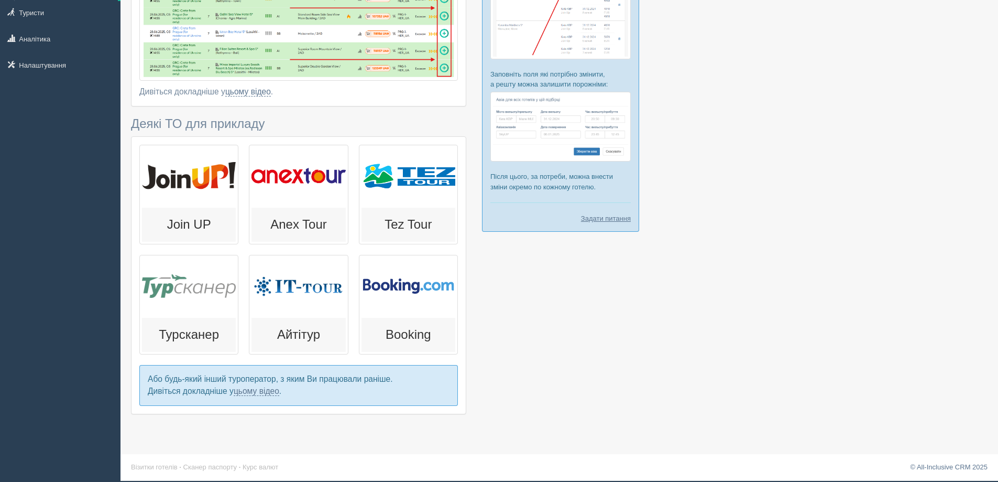
click at [295, 302] on div at bounding box center [299, 286] width 94 height 58
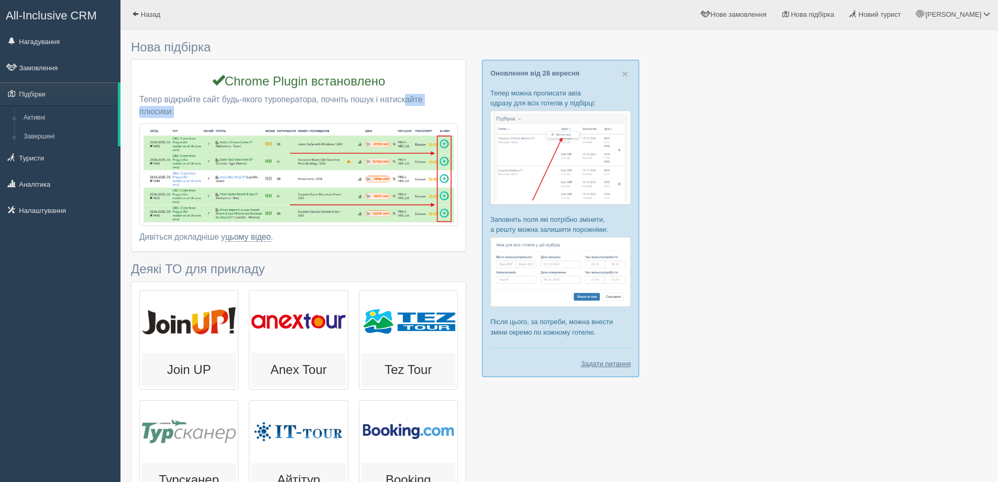
scroll to position [0, 0]
click at [41, 68] on link "Замовлення" at bounding box center [60, 68] width 121 height 23
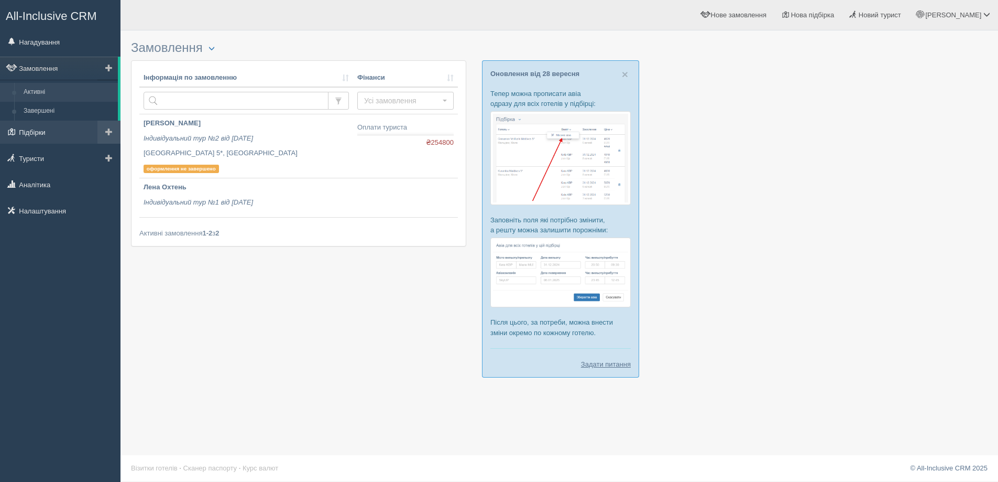
click at [40, 131] on link "Підбірки" at bounding box center [60, 132] width 121 height 23
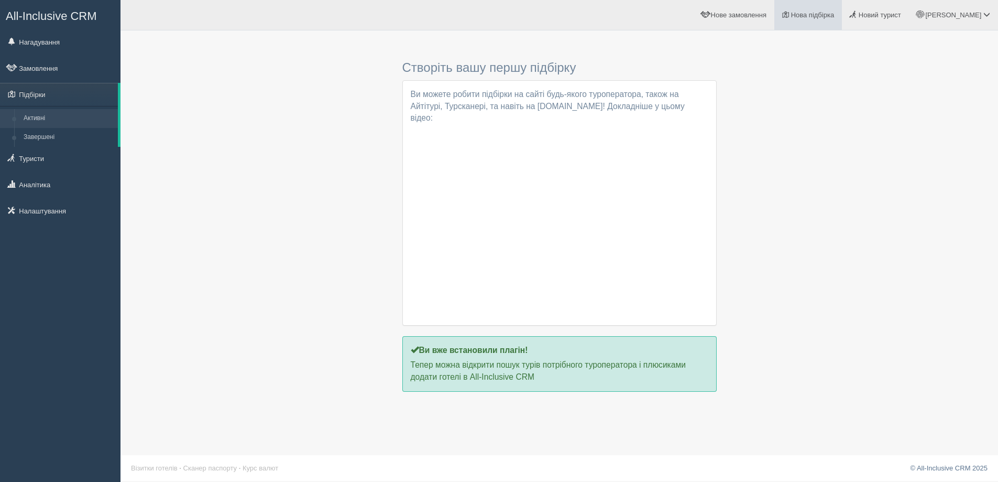
click at [832, 17] on span "Нова підбірка" at bounding box center [812, 15] width 43 height 8
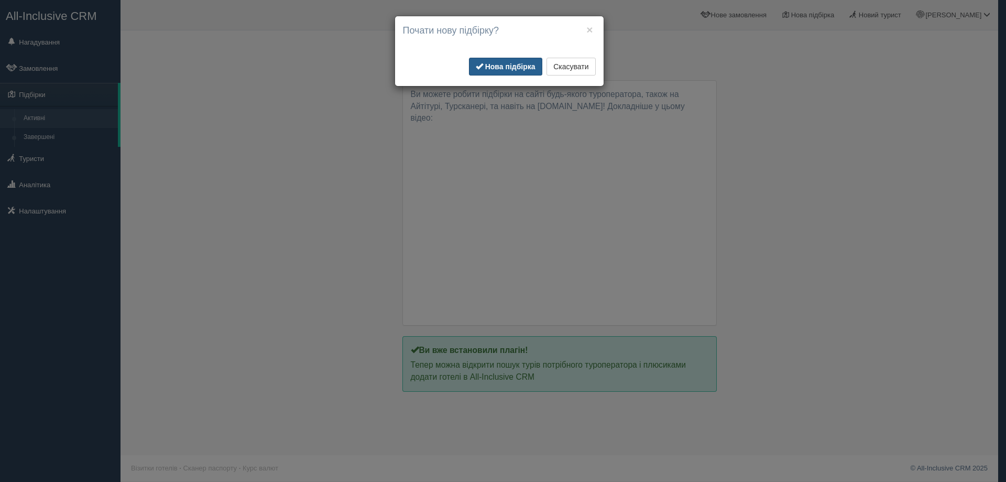
click at [522, 60] on button "Нова підбірка" at bounding box center [505, 67] width 73 height 18
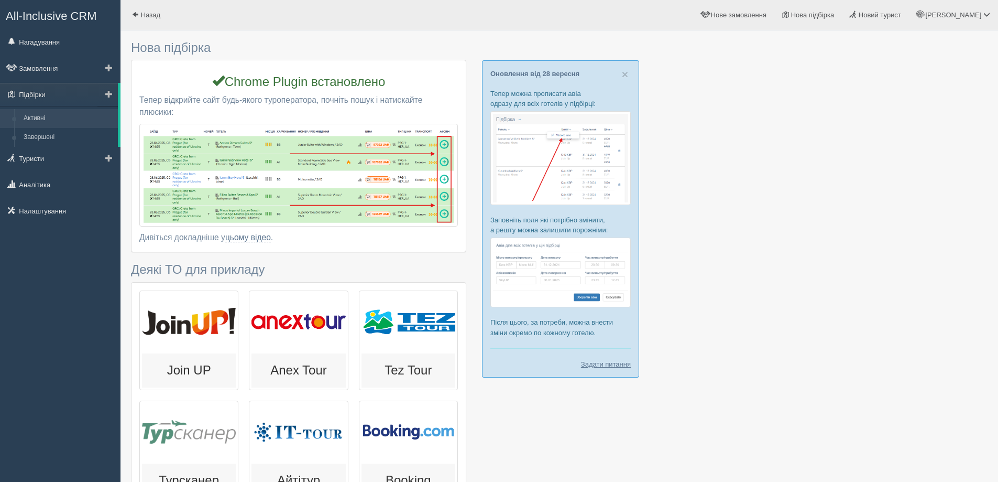
click at [45, 116] on link "Активні" at bounding box center [68, 118] width 99 height 19
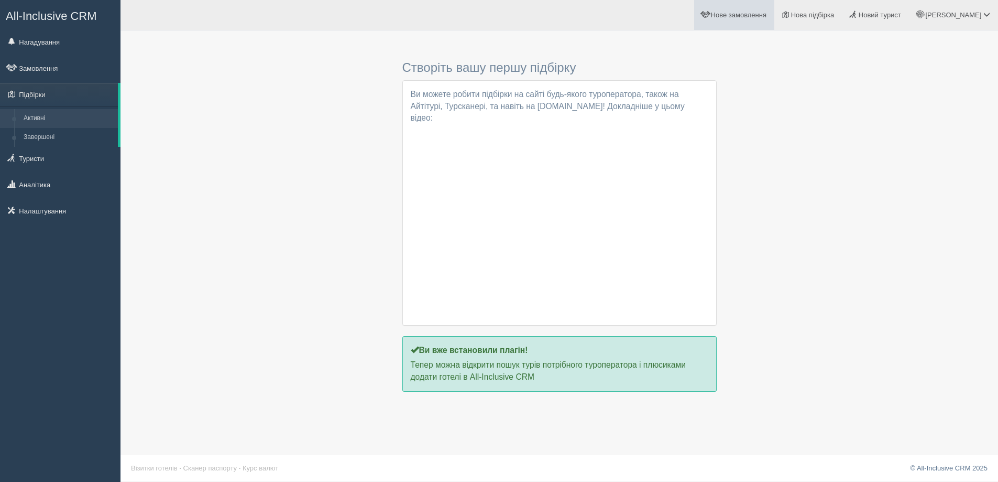
click at [775, 19] on link "Нове замовлення" at bounding box center [734, 15] width 80 height 30
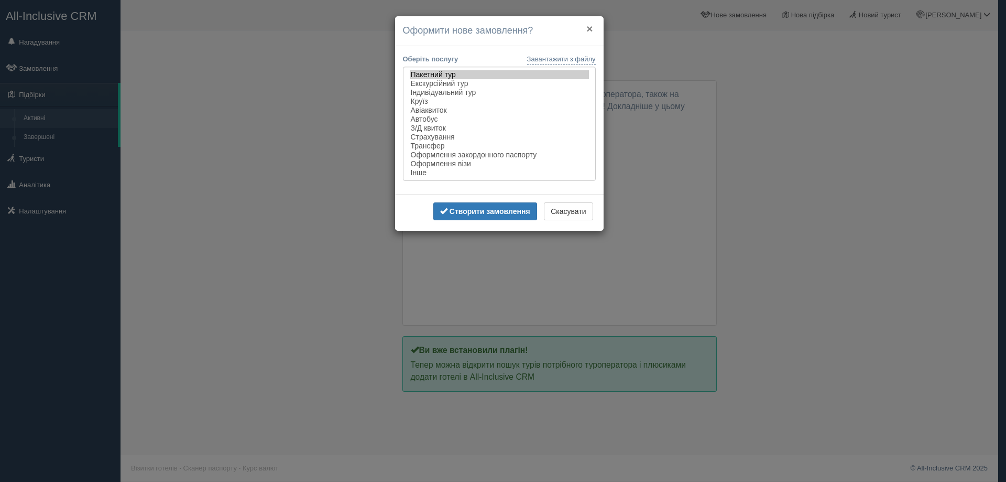
click at [592, 27] on button "×" at bounding box center [589, 28] width 6 height 11
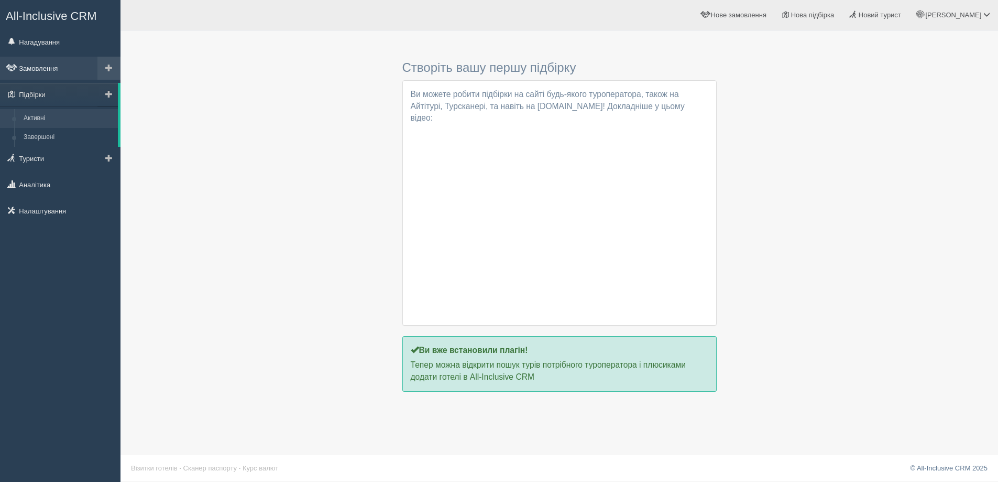
click at [42, 66] on link "Замовлення" at bounding box center [60, 68] width 121 height 23
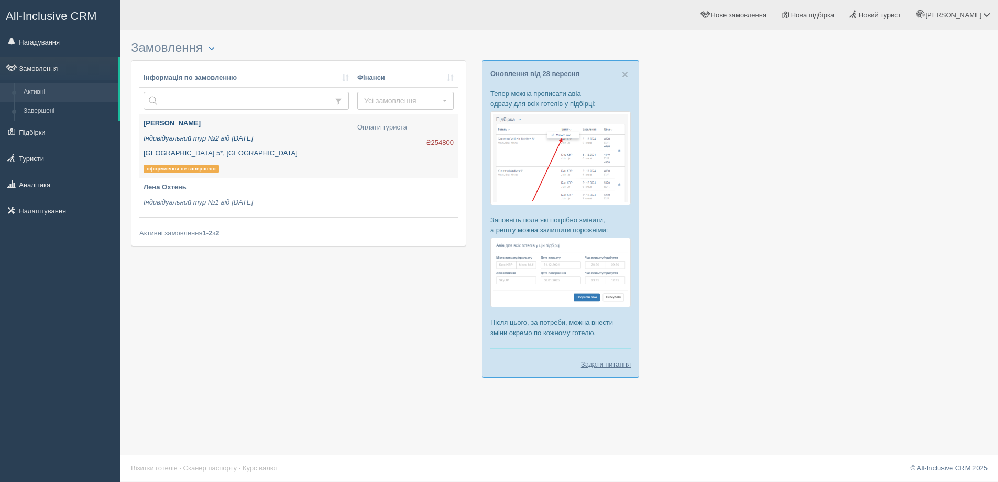
click at [185, 170] on p "оформлення не завершено" at bounding box center [181, 169] width 75 height 8
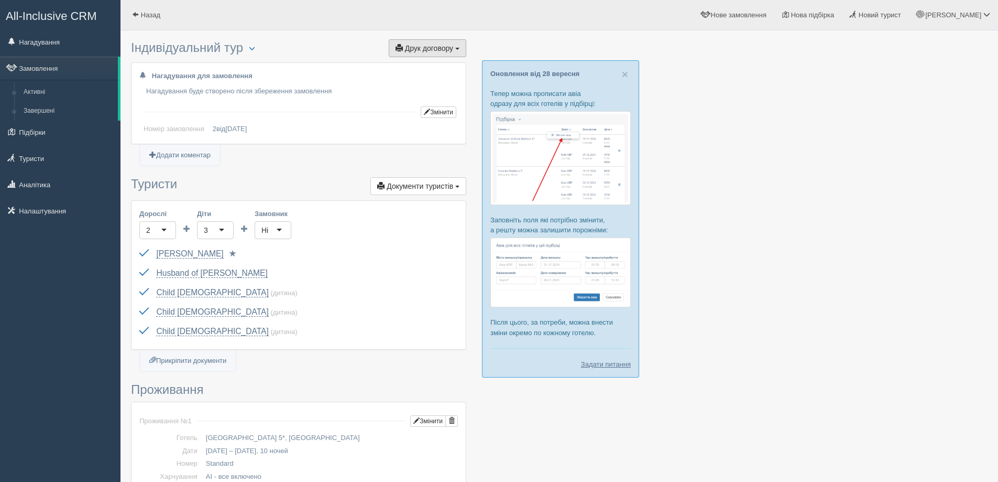
click at [438, 49] on span "Друк договору" at bounding box center [429, 48] width 48 height 8
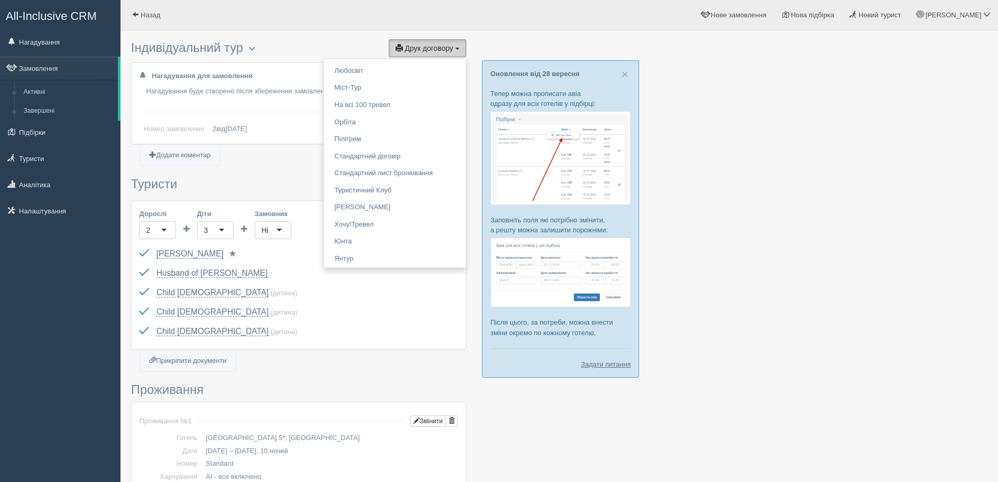
click at [432, 45] on span "Друк договору" at bounding box center [429, 48] width 48 height 8
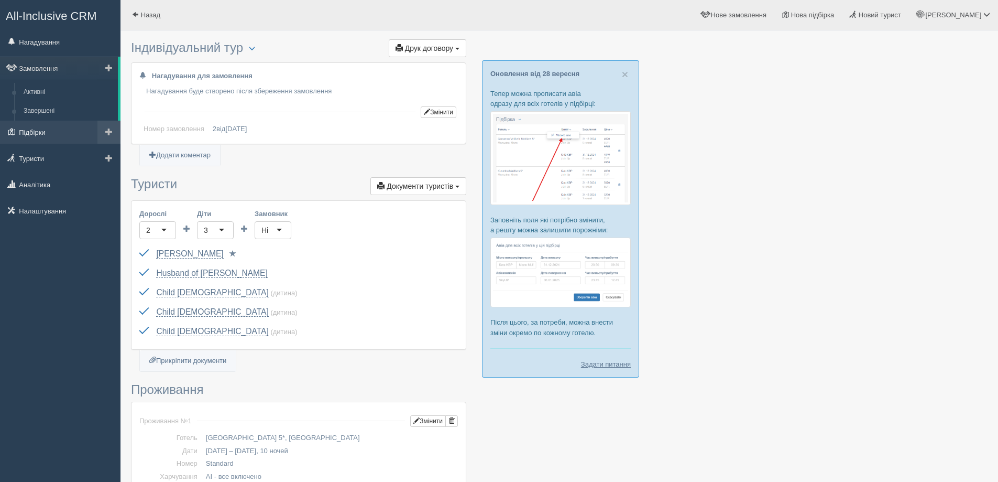
click at [25, 130] on link "Підбірки" at bounding box center [60, 132] width 121 height 23
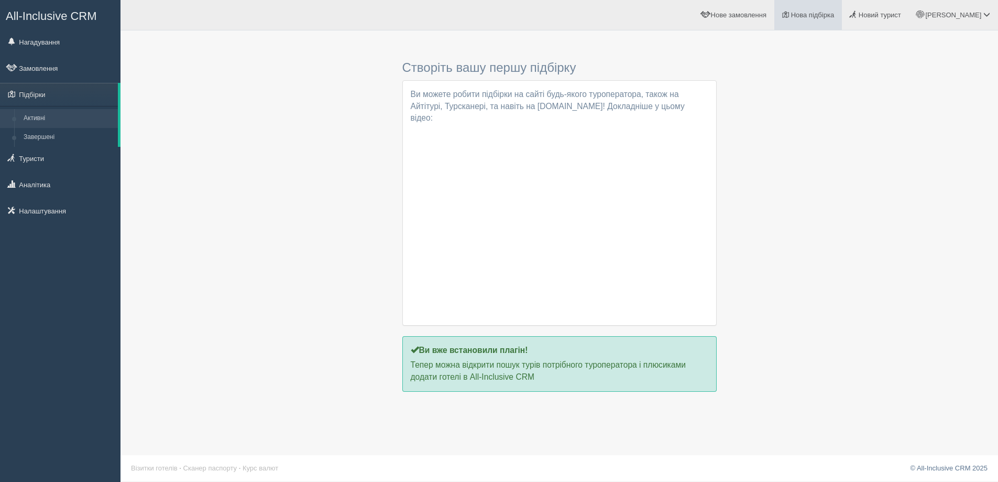
click at [835, 12] on span "Нова підбірка" at bounding box center [812, 15] width 43 height 8
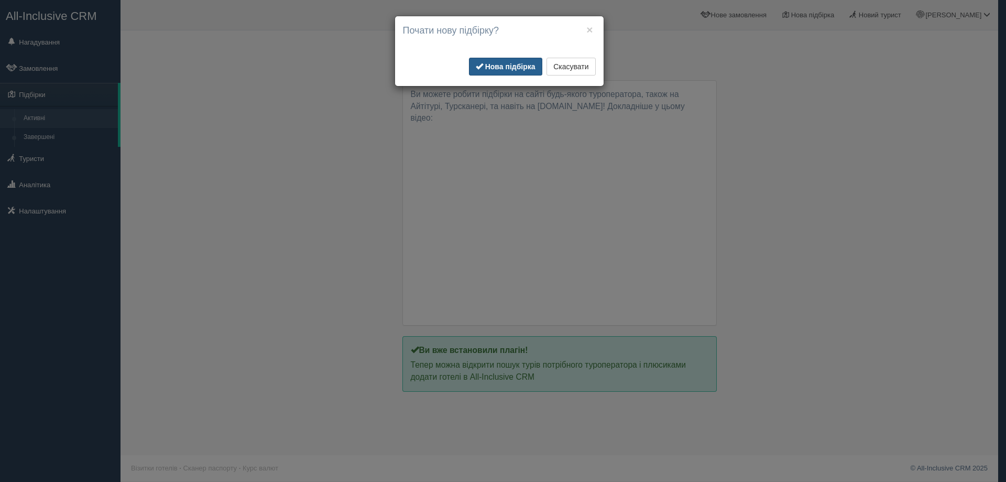
click at [505, 70] on b "Нова підбірка" at bounding box center [510, 66] width 50 height 8
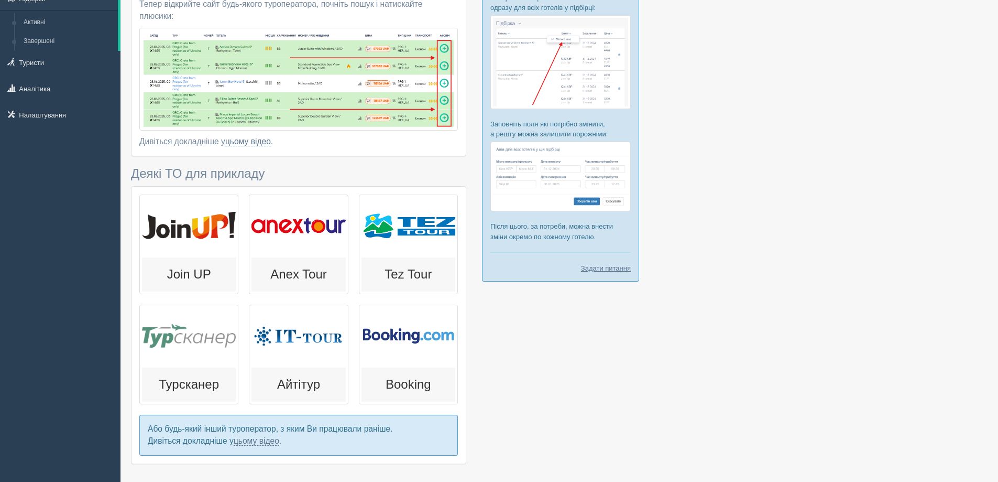
scroll to position [105, 0]
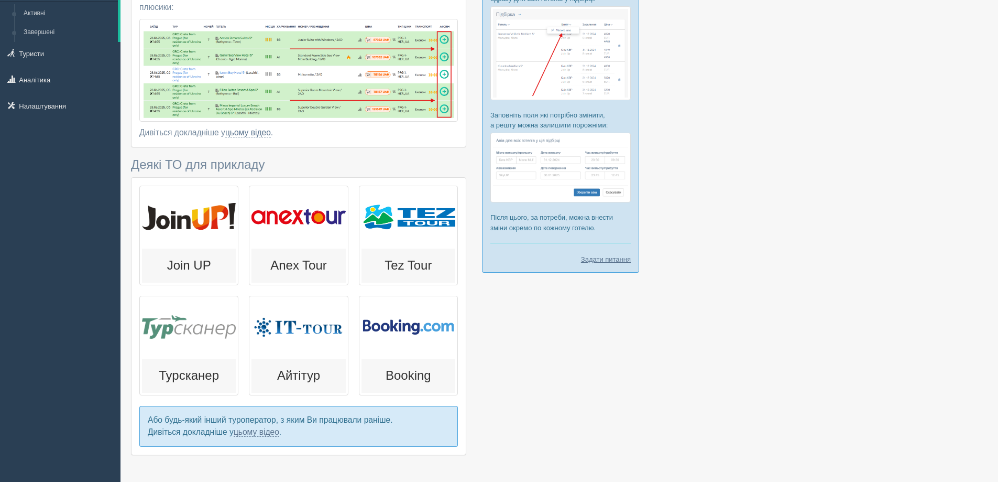
click at [322, 342] on div at bounding box center [299, 327] width 94 height 58
type input "10"
type input "10900"
type input "11000"
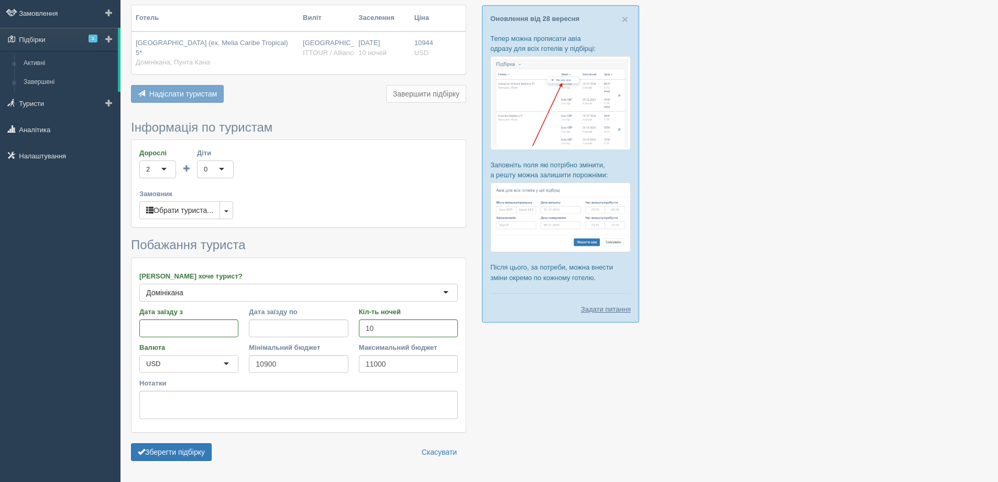
scroll to position [0, 0]
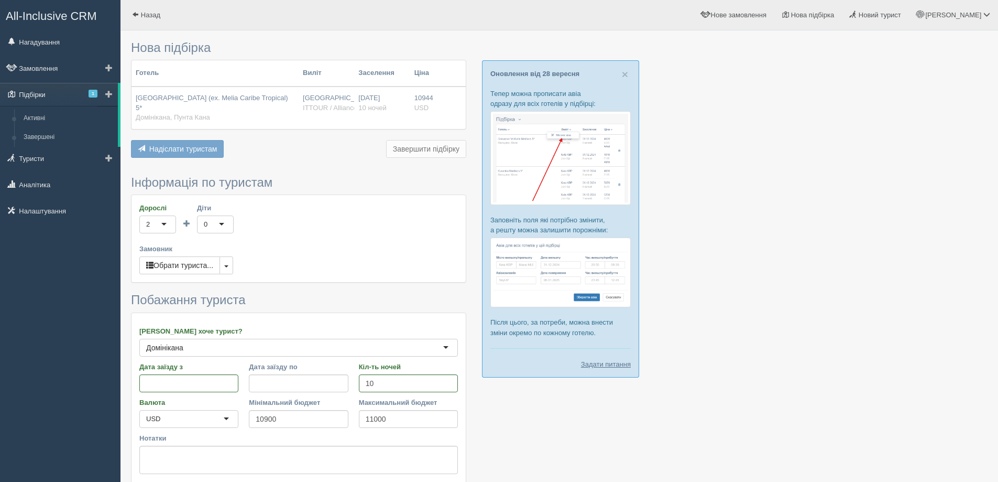
click at [35, 94] on link "Підбірки 1" at bounding box center [59, 94] width 118 height 23
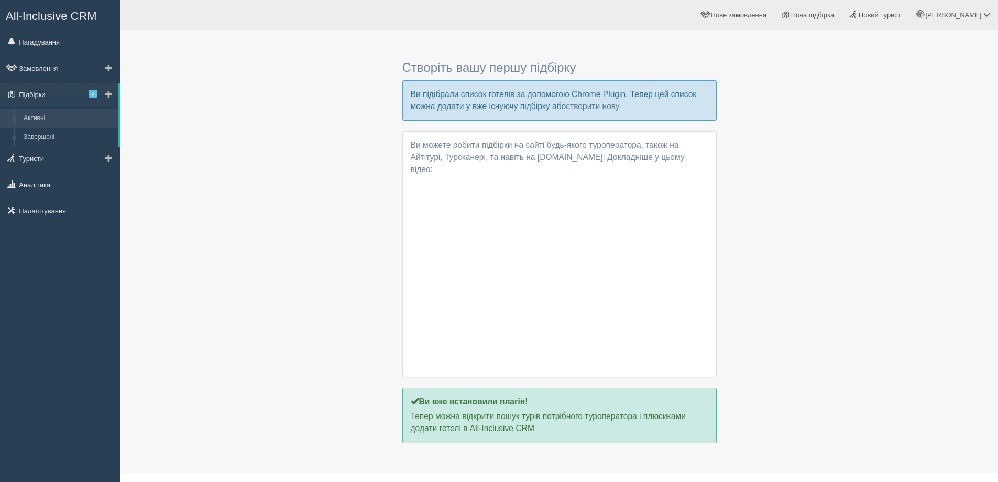
click at [41, 95] on link "Підбірки 1" at bounding box center [59, 94] width 118 height 23
click at [94, 93] on span "1" at bounding box center [93, 94] width 9 height 8
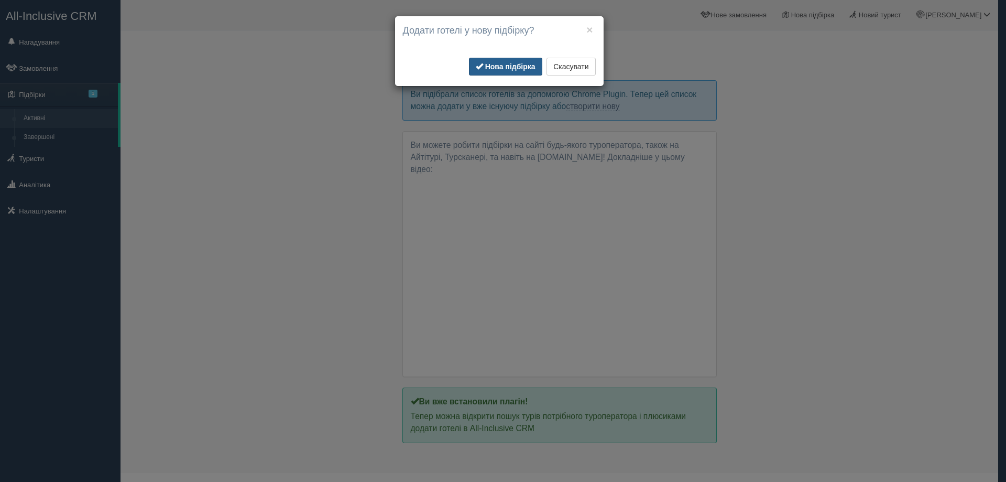
click at [503, 66] on b "Нова підбірка" at bounding box center [510, 66] width 50 height 8
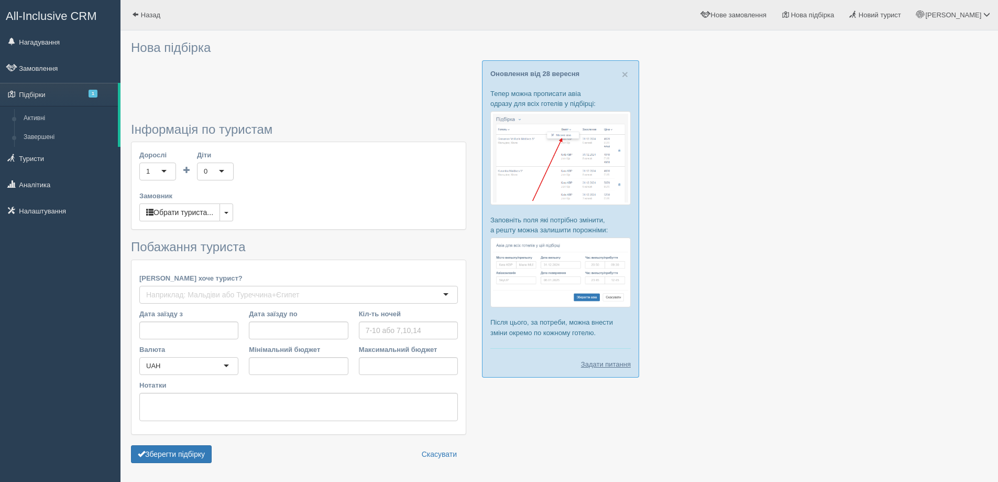
type input "10"
type input "10900"
type input "11000"
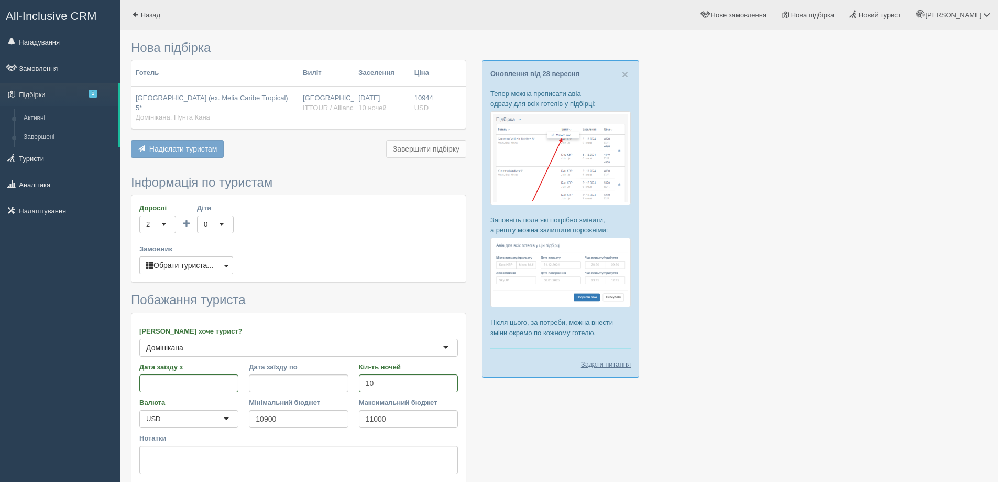
click at [172, 54] on h3 "Нова підбірка" at bounding box center [298, 48] width 335 height 14
click at [339, 173] on div "Нова підбірка Готель Виліт Заселення Ціна Melia Caribe Beach Resort (ex. Melia …" at bounding box center [298, 278] width 335 height 485
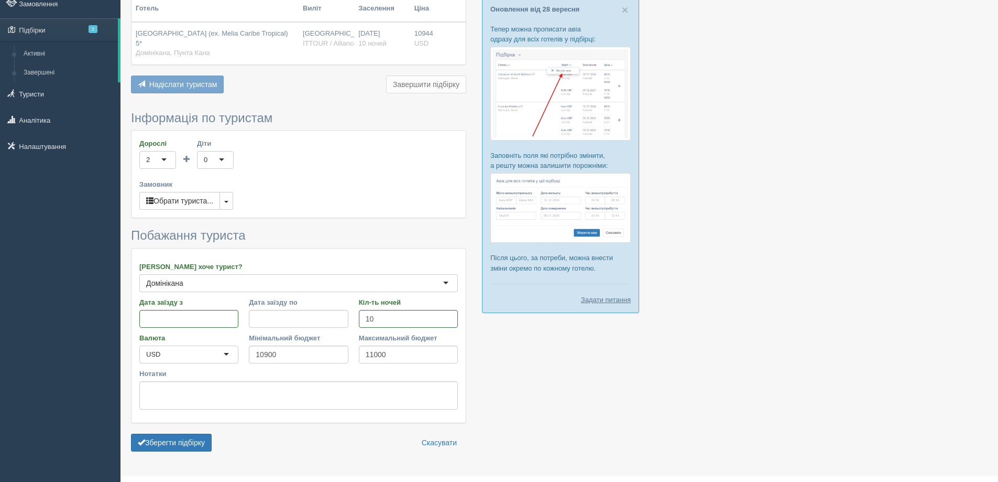
scroll to position [87, 0]
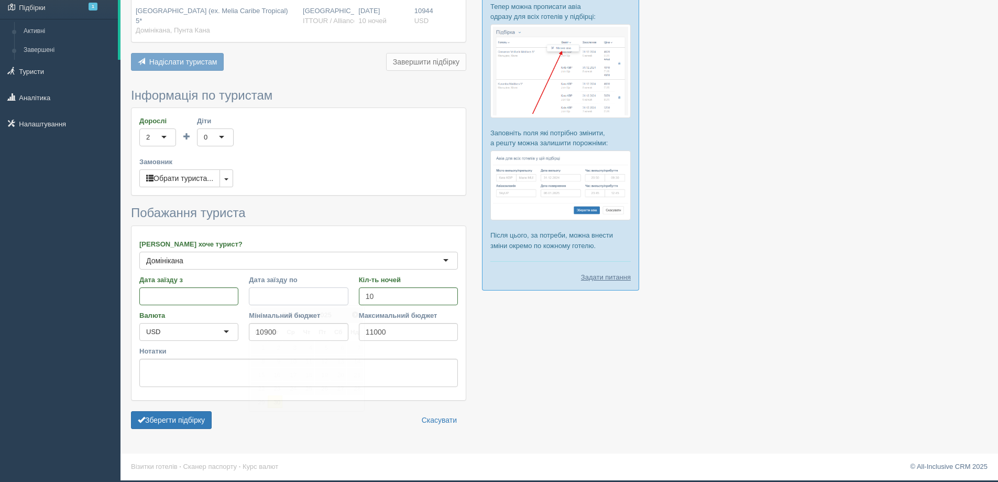
click at [276, 295] on input "Дата заїзду по" at bounding box center [298, 296] width 99 height 18
click at [354, 318] on span "Наст>" at bounding box center [356, 314] width 8 height 8
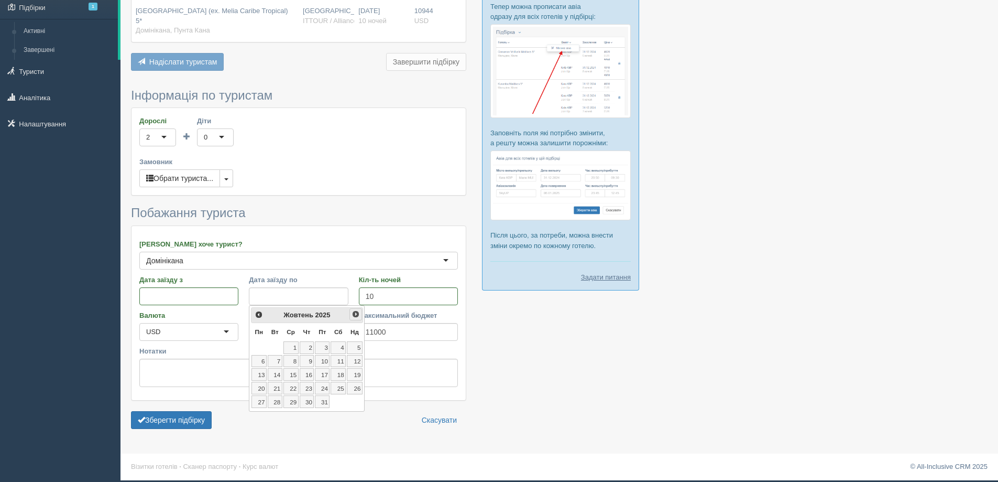
click at [354, 318] on span "Наст>" at bounding box center [356, 314] width 8 height 8
click at [355, 383] on link "22" at bounding box center [355, 388] width 16 height 13
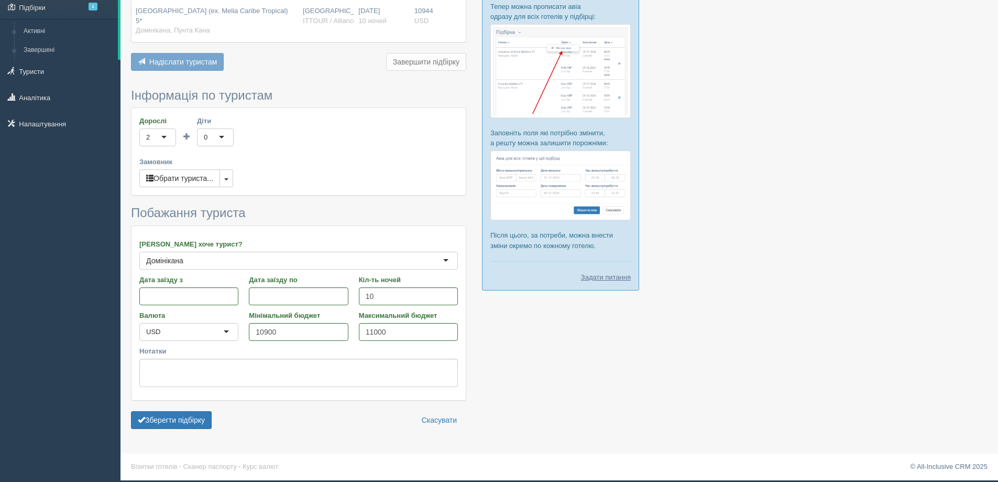
click at [316, 167] on div "Дорослі 2 2 1 2 3 4 5 6 7 8 9 10 11 12 13 14 15 16 17 18 19 20 21 22 23 24 25 2…" at bounding box center [299, 151] width 334 height 87
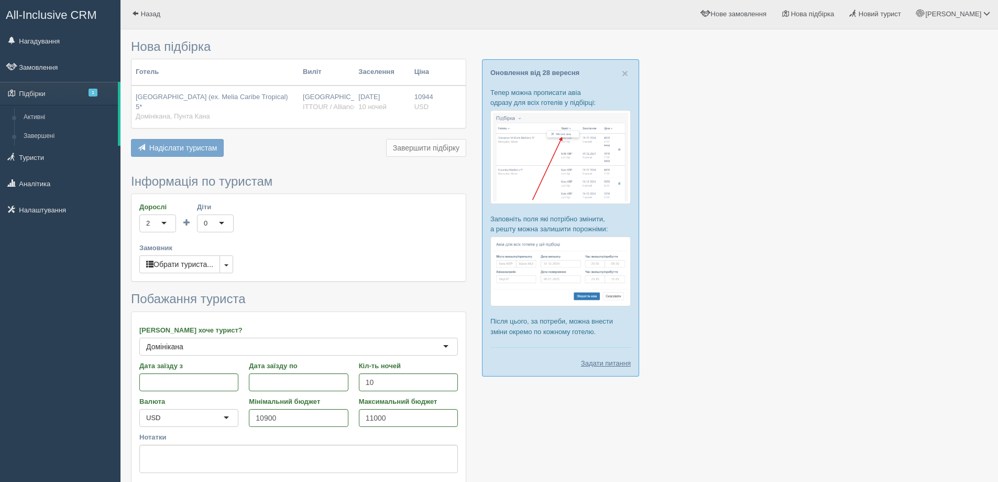
scroll to position [0, 0]
click at [386, 191] on form "Інформація по туристам Дорослі 2 2 1 2 3 4 5 6 7 8 9 10 11 12 13 14 15 16 17 18…" at bounding box center [298, 348] width 335 height 345
drag, startPoint x: 357, startPoint y: 166, endPoint x: 386, endPoint y: 156, distance: 31.0
click at [366, 162] on div "Нова підбірка Готель Виліт Заселення Ціна Melia Caribe Beach Resort (ex. Melia …" at bounding box center [298, 278] width 335 height 485
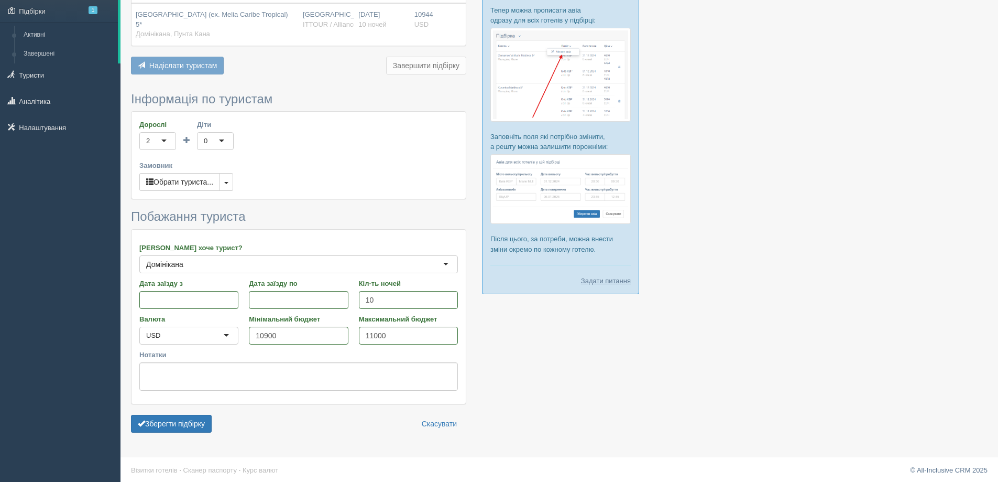
scroll to position [87, 0]
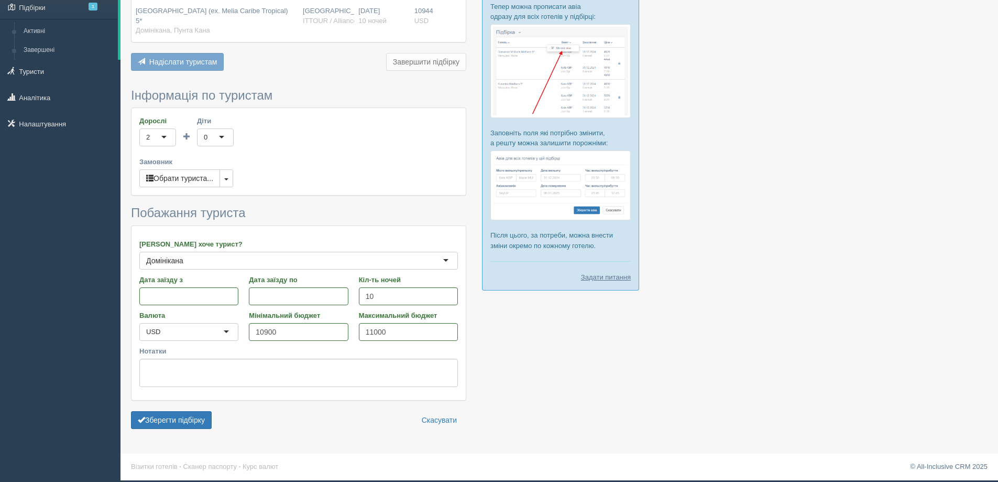
click at [612, 403] on div at bounding box center [559, 191] width 857 height 485
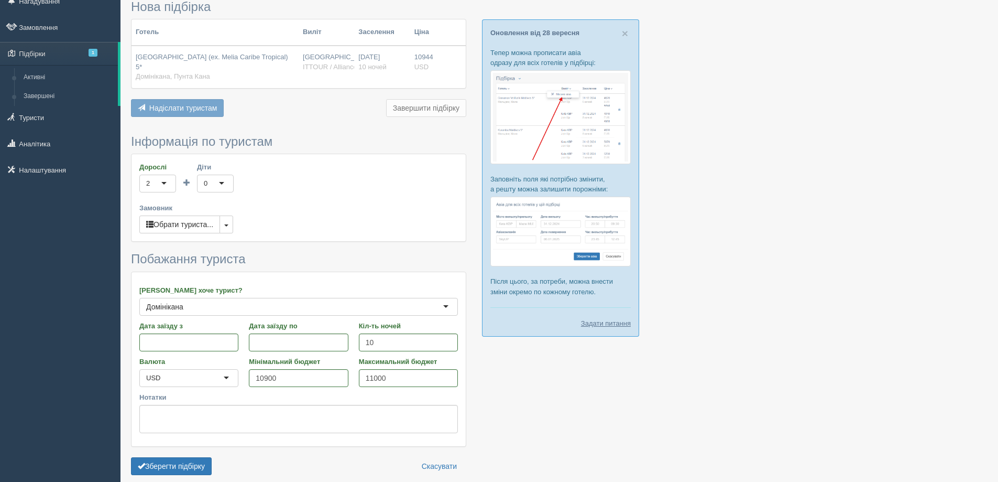
scroll to position [0, 0]
